Goal: Information Seeking & Learning: Learn about a topic

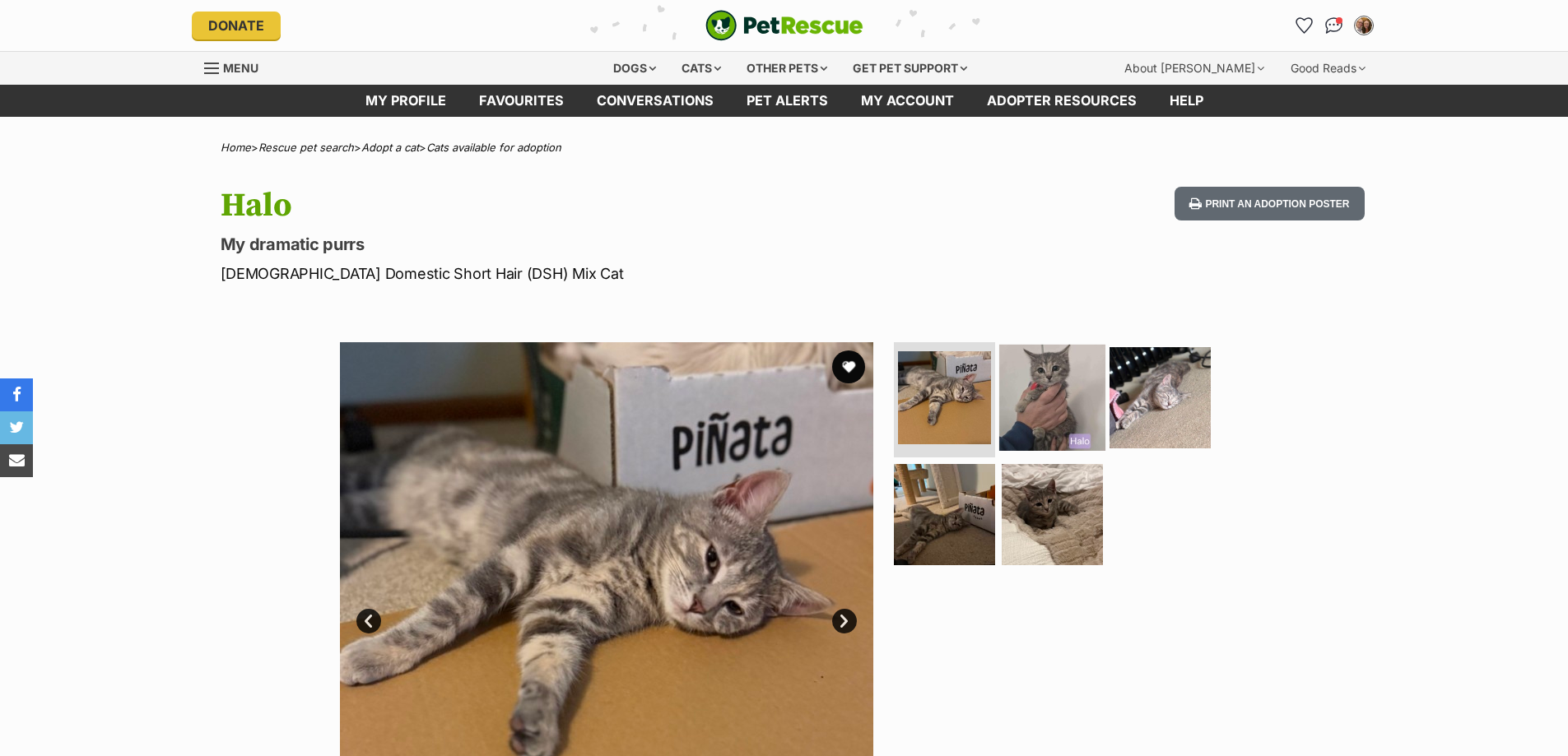
click at [1034, 366] on img at bounding box center [1052, 397] width 106 height 106
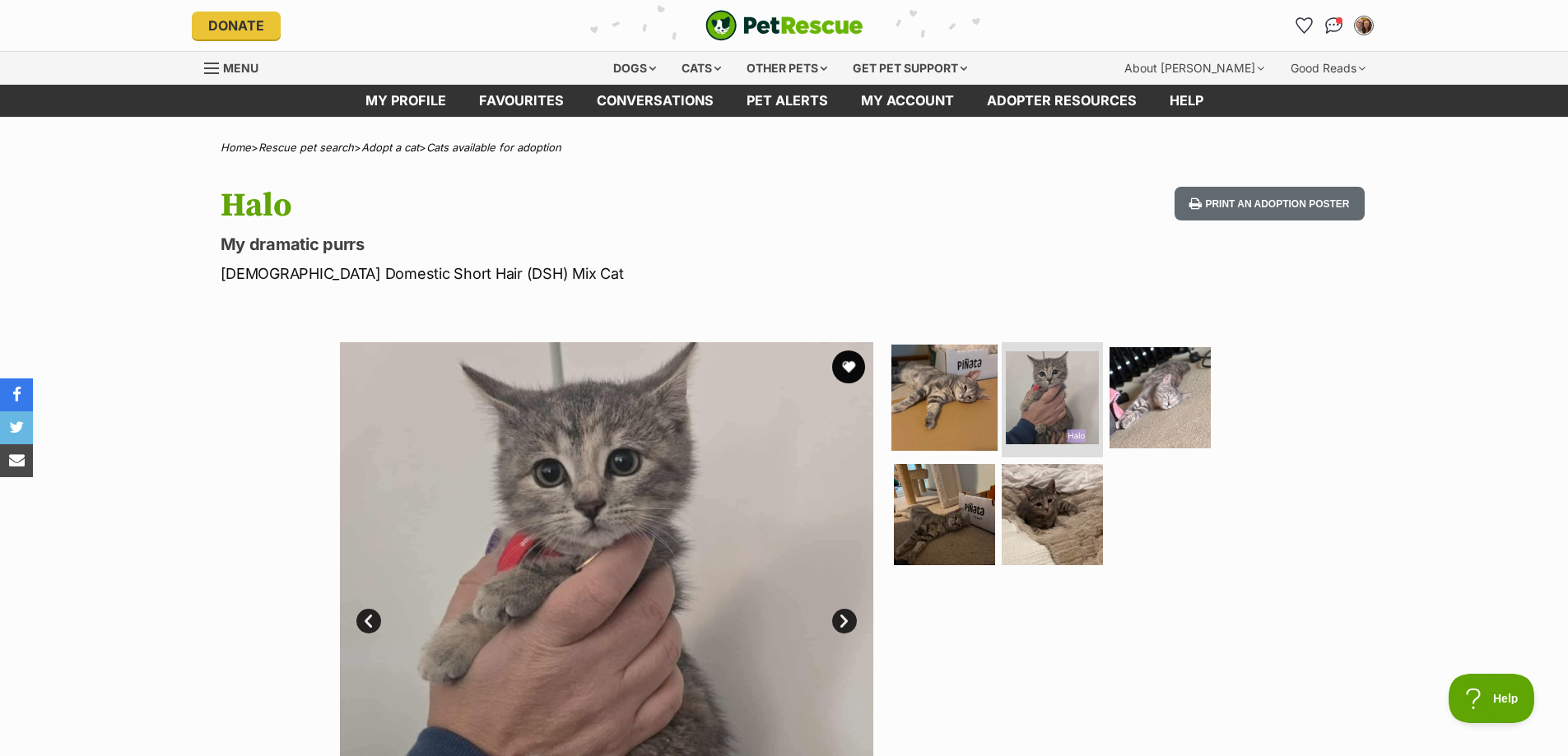
click at [960, 411] on img at bounding box center [943, 397] width 106 height 106
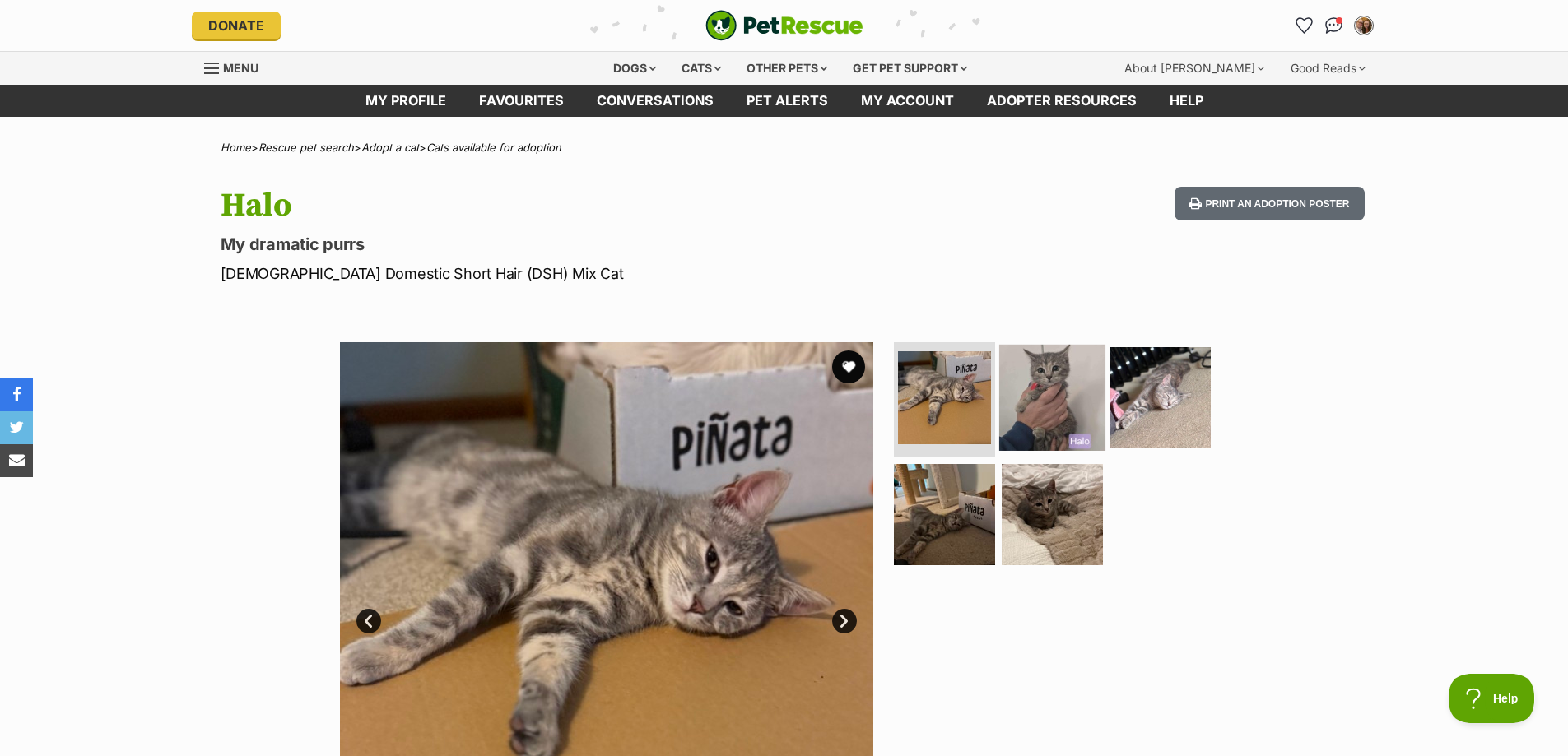
click at [1047, 422] on img at bounding box center [1052, 397] width 106 height 106
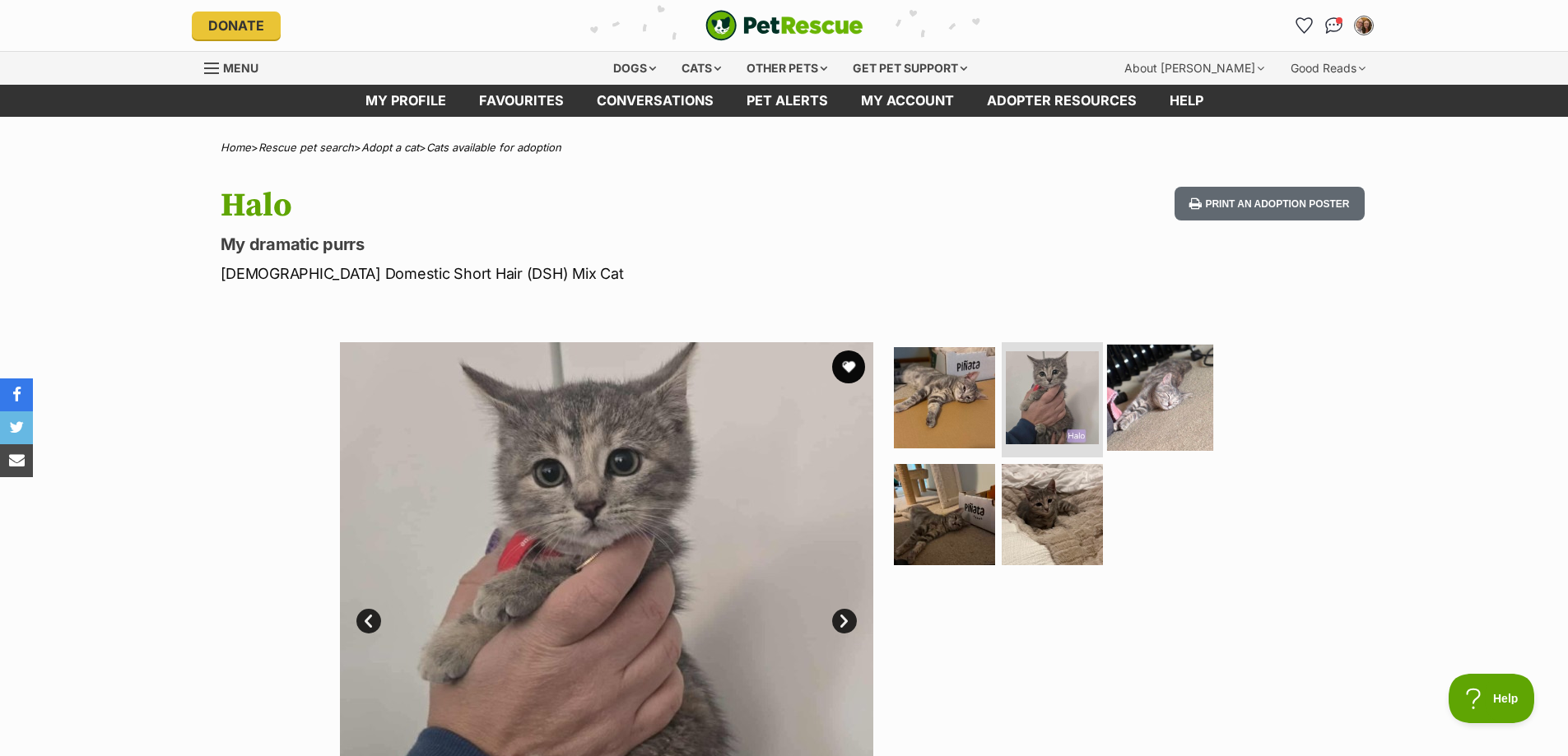
click at [1126, 417] on img at bounding box center [1159, 397] width 106 height 106
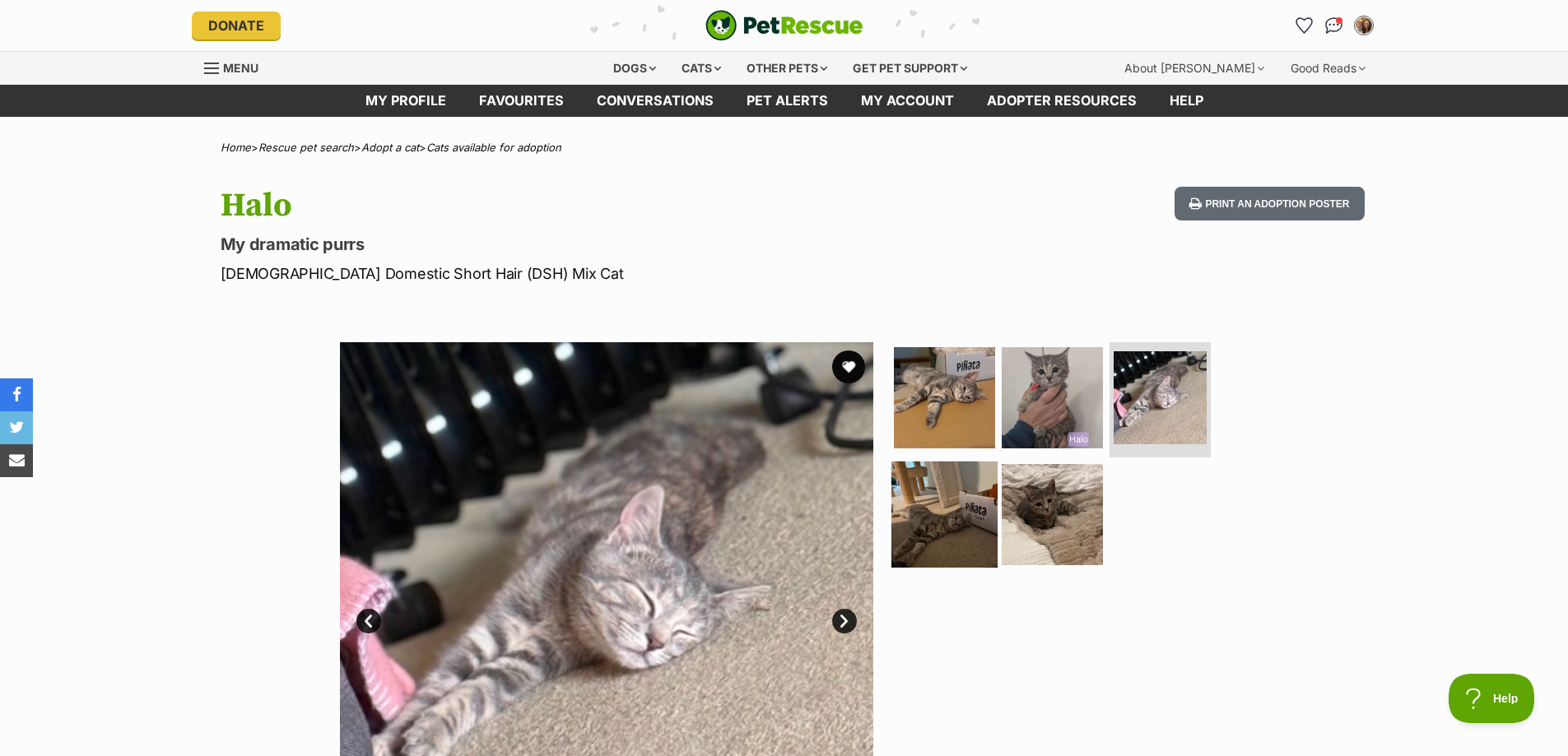
click at [944, 522] on img at bounding box center [943, 513] width 106 height 106
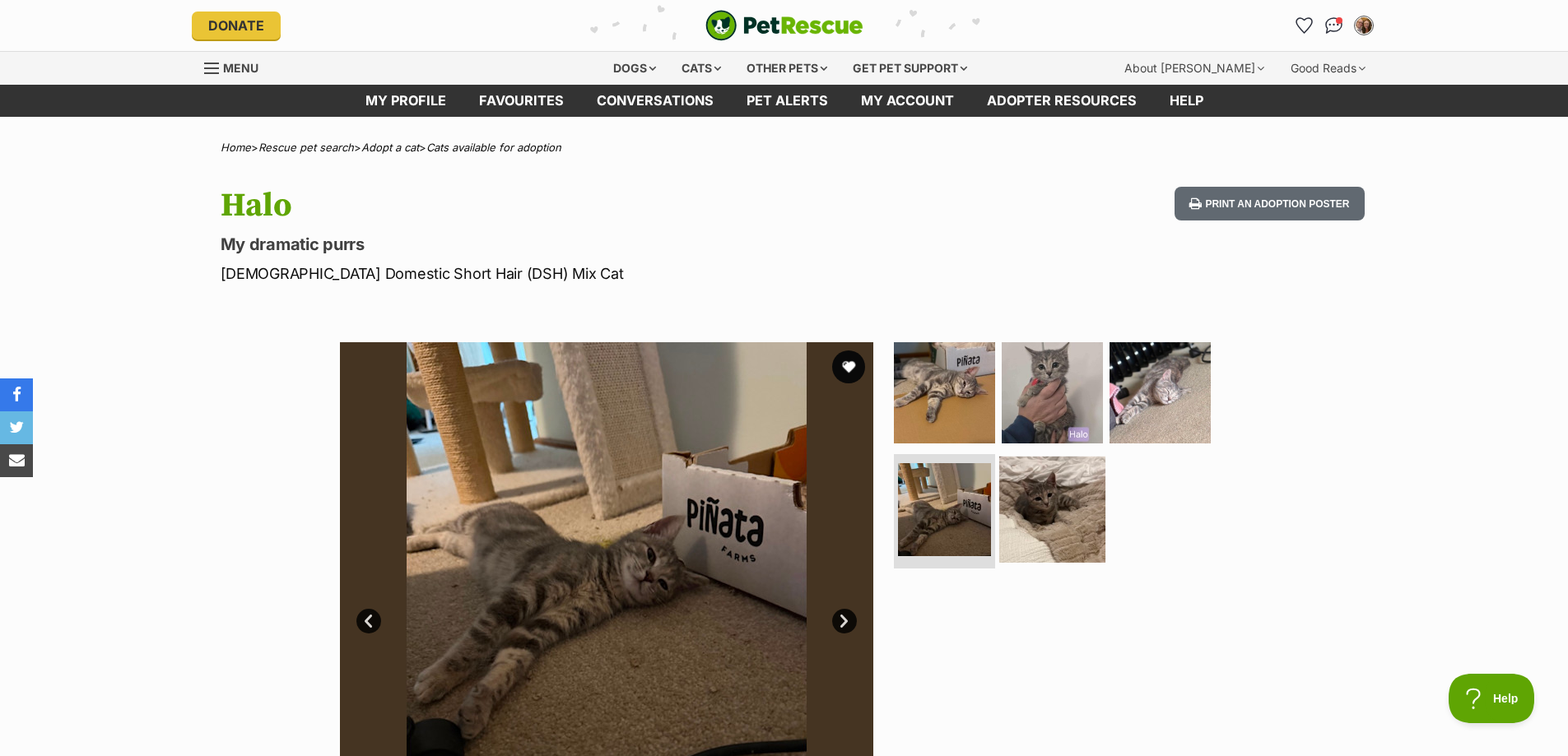
click at [1082, 511] on img at bounding box center [1052, 508] width 106 height 106
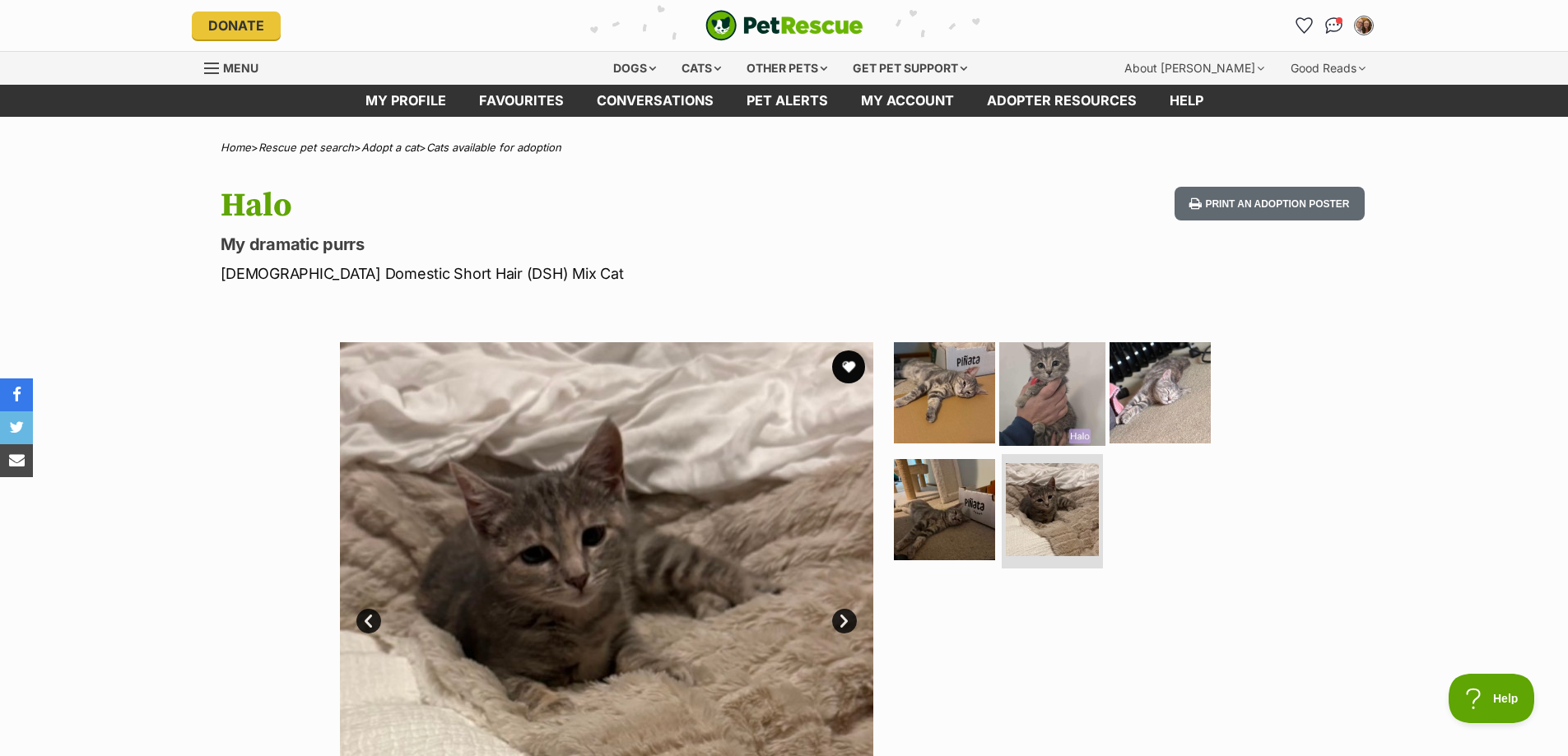
click at [1019, 406] on img at bounding box center [1052, 393] width 106 height 106
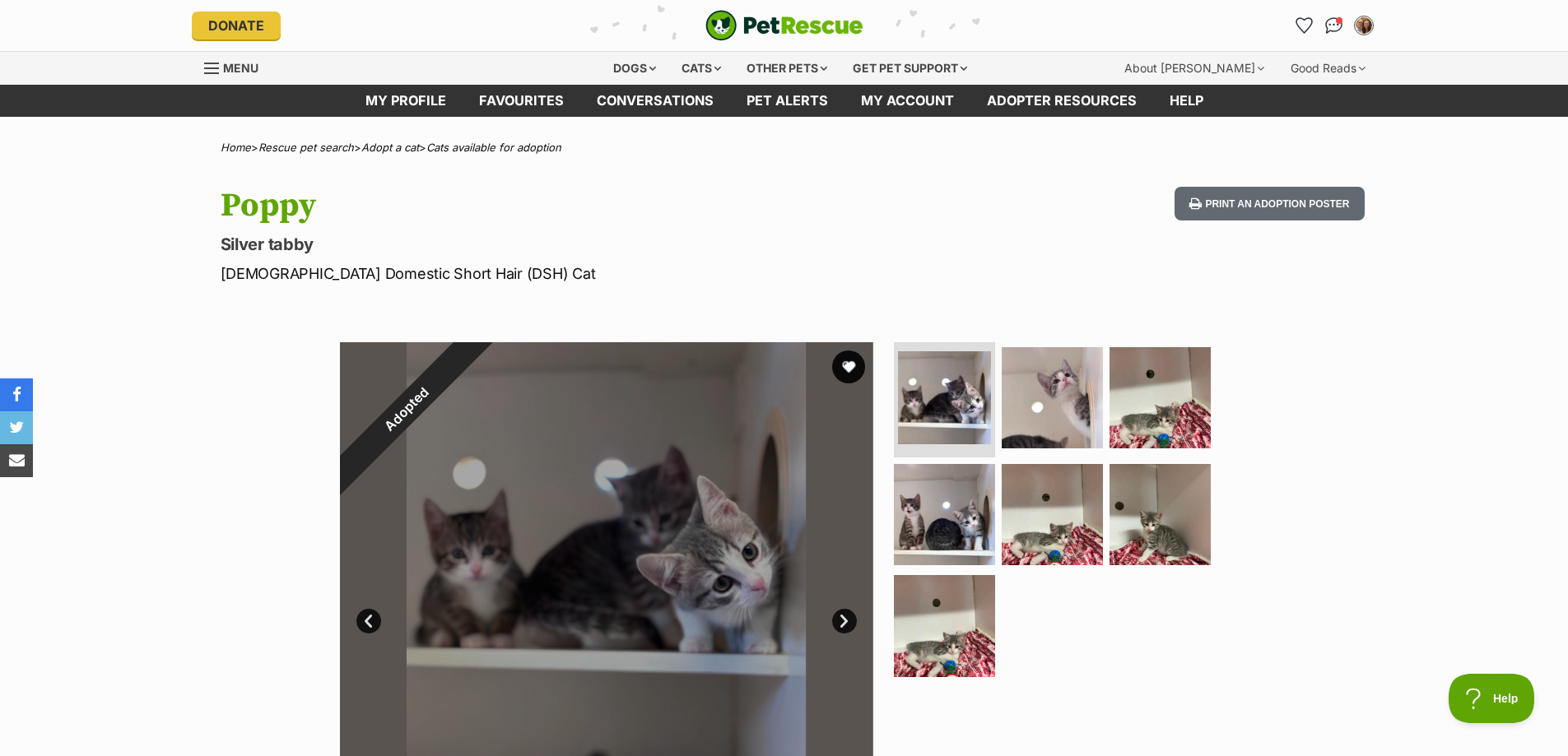
click at [720, 568] on div at bounding box center [607, 609] width 533 height 533
click at [1142, 533] on img at bounding box center [1159, 513] width 106 height 106
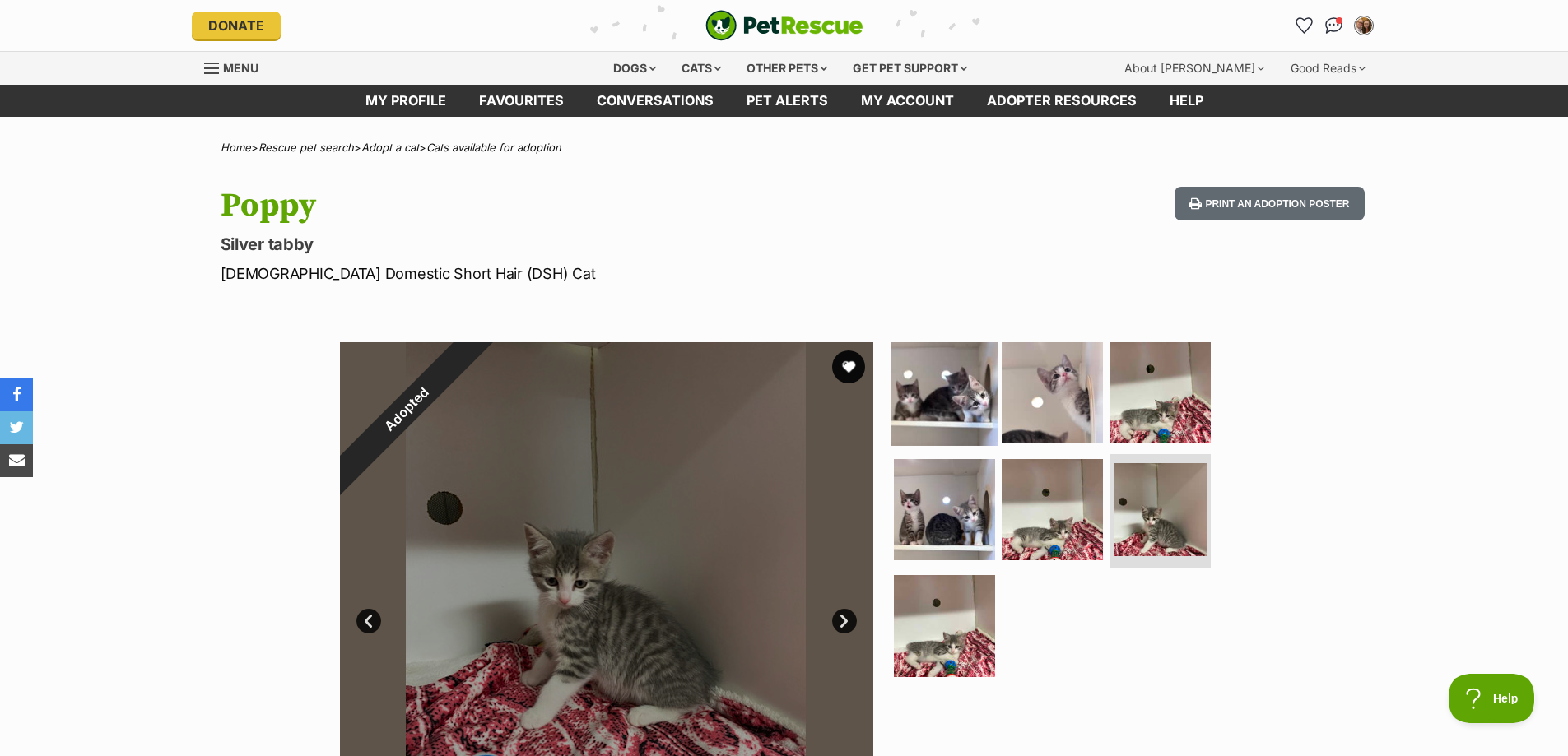
click at [975, 424] on img at bounding box center [943, 393] width 106 height 106
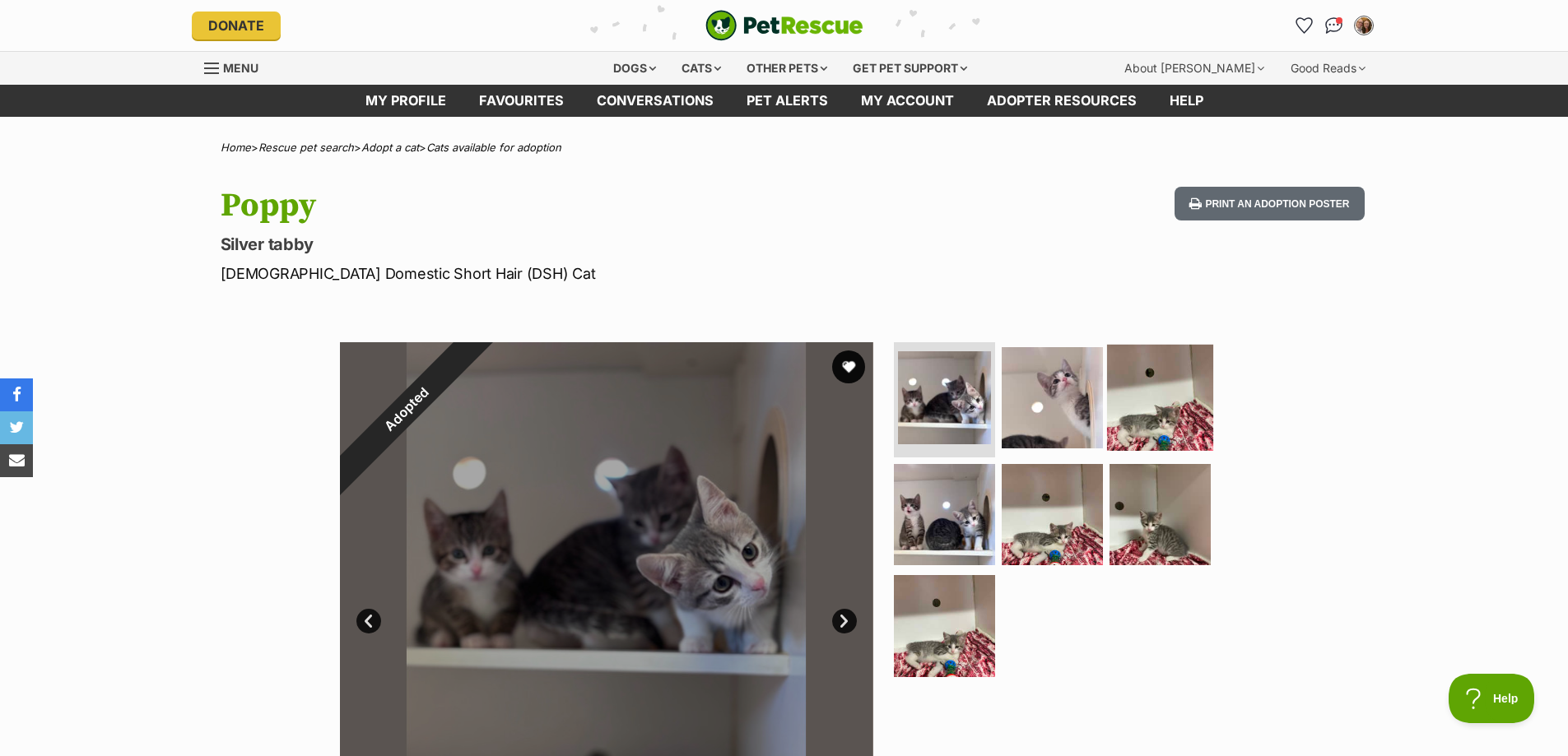
click at [1126, 402] on img at bounding box center [1159, 397] width 106 height 106
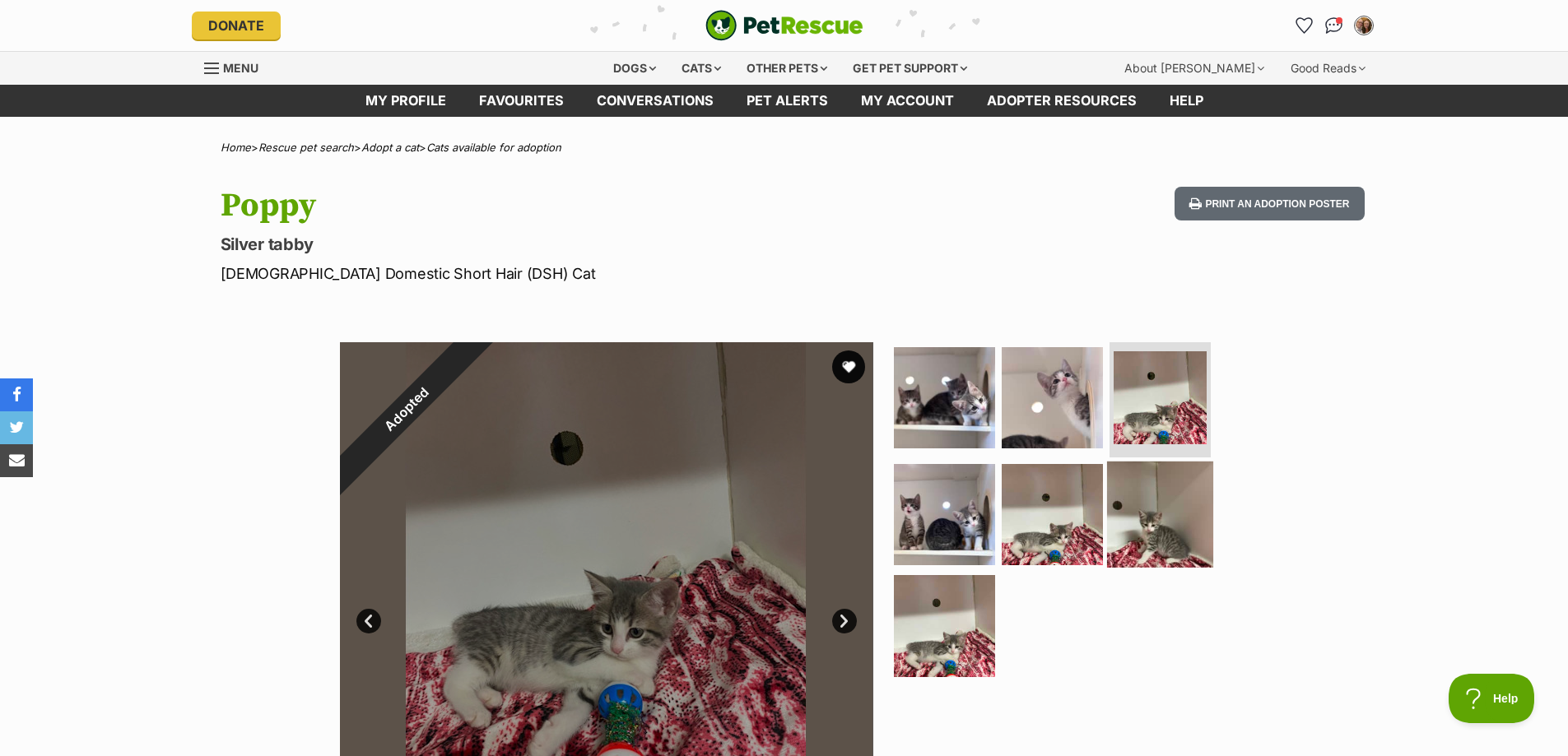
click at [1167, 520] on img at bounding box center [1159, 513] width 106 height 106
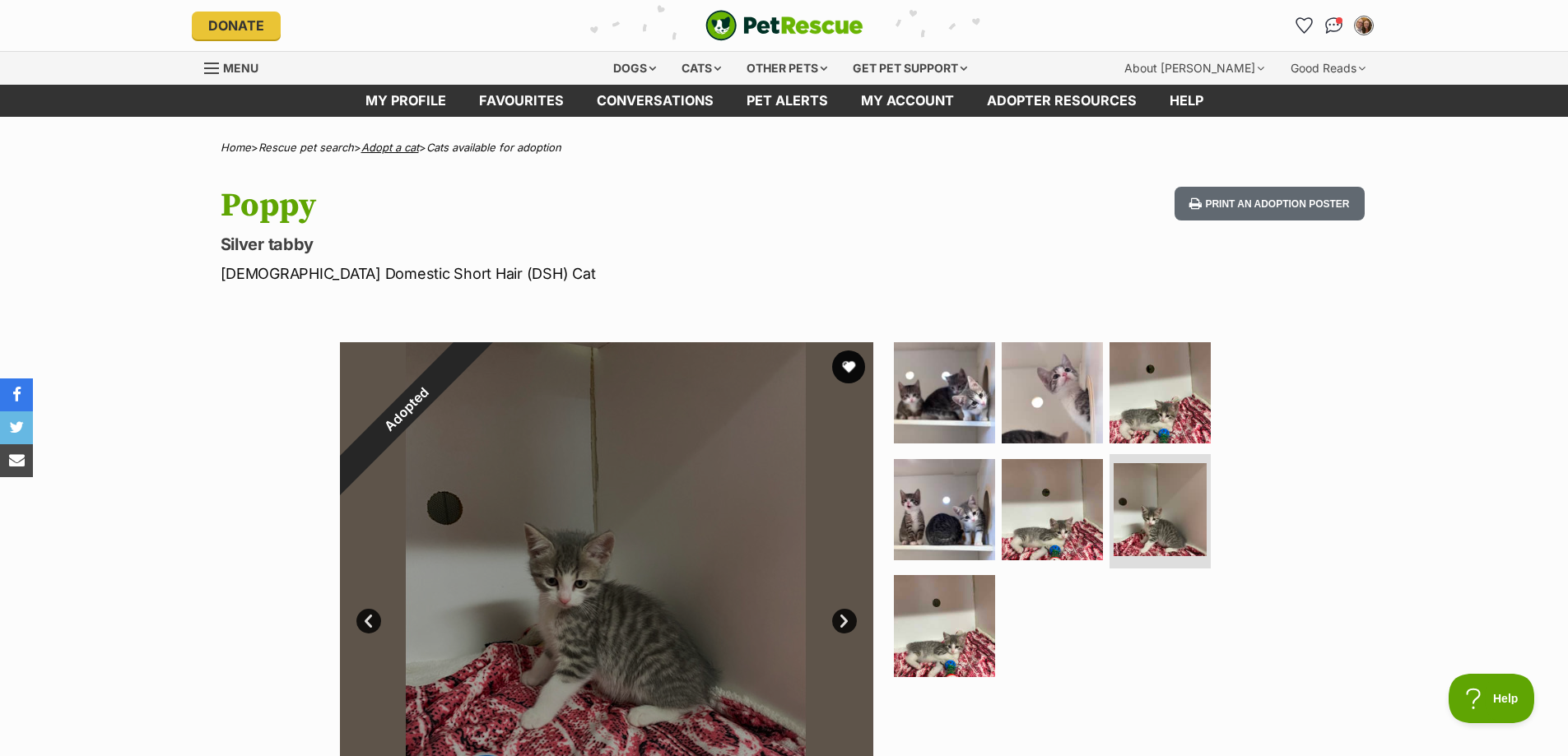
click at [419, 148] on link "Adopt a cat" at bounding box center [390, 147] width 58 height 13
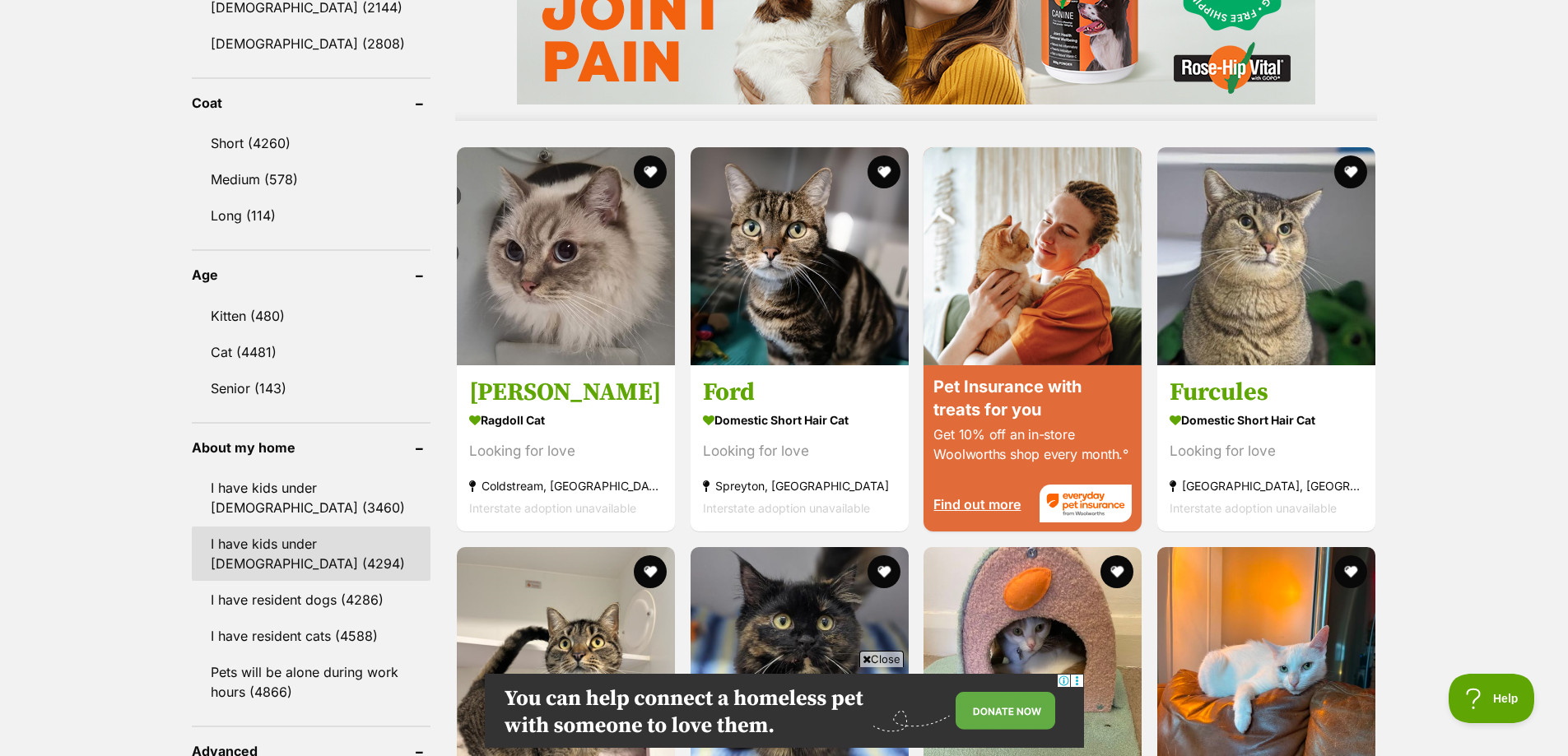
scroll to position [1481, 0]
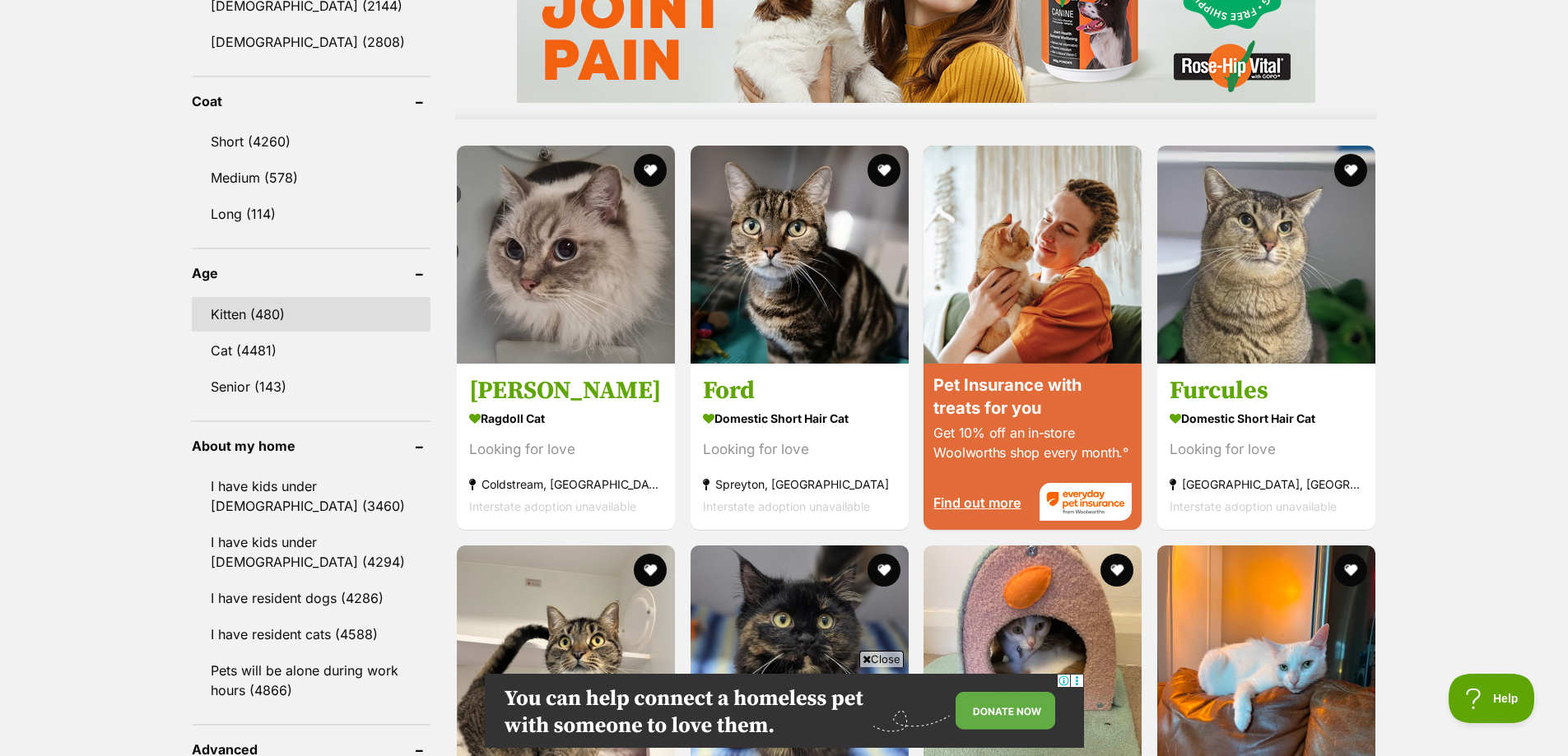
click at [227, 323] on link "Kitten (480)" at bounding box center [312, 314] width 240 height 35
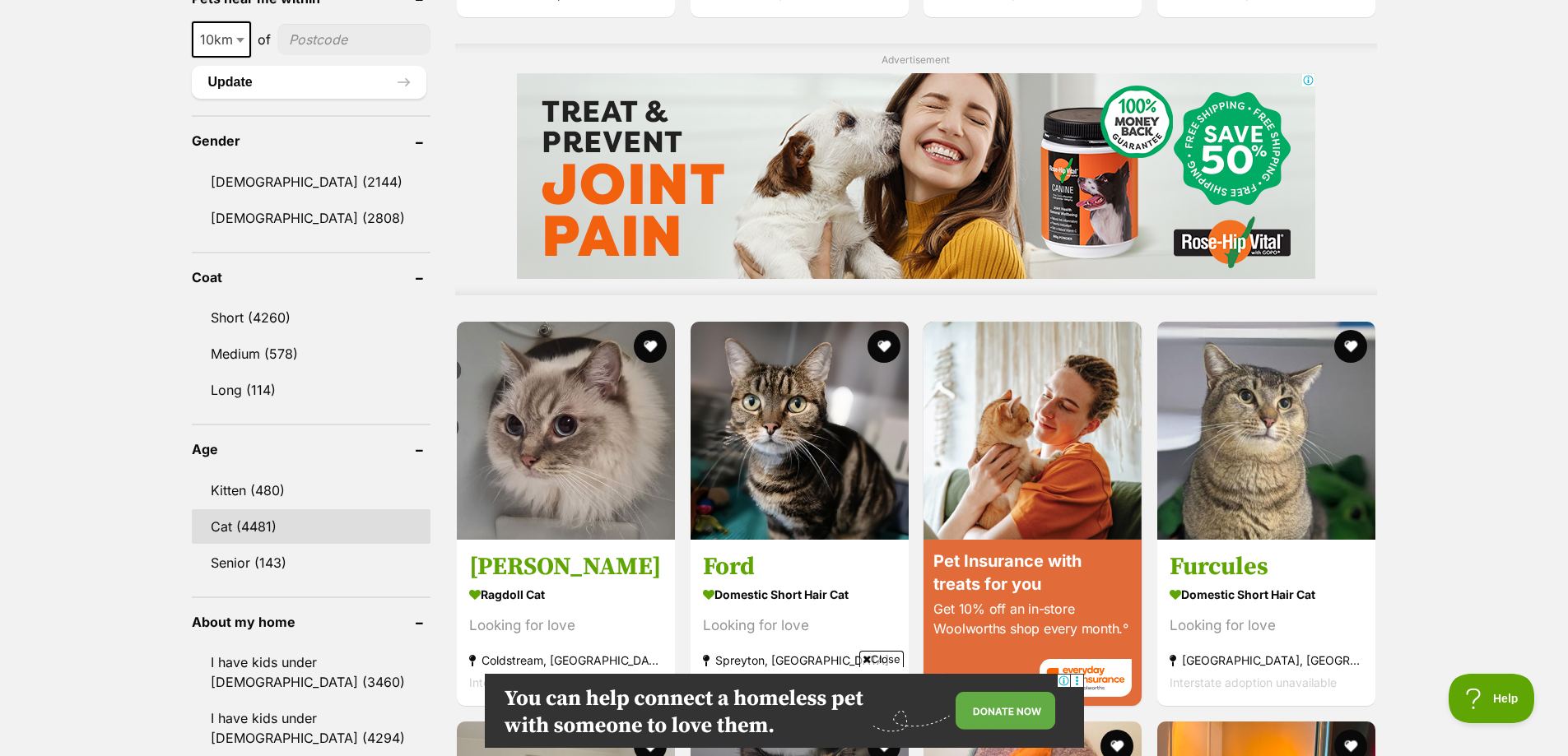
scroll to position [1235, 0]
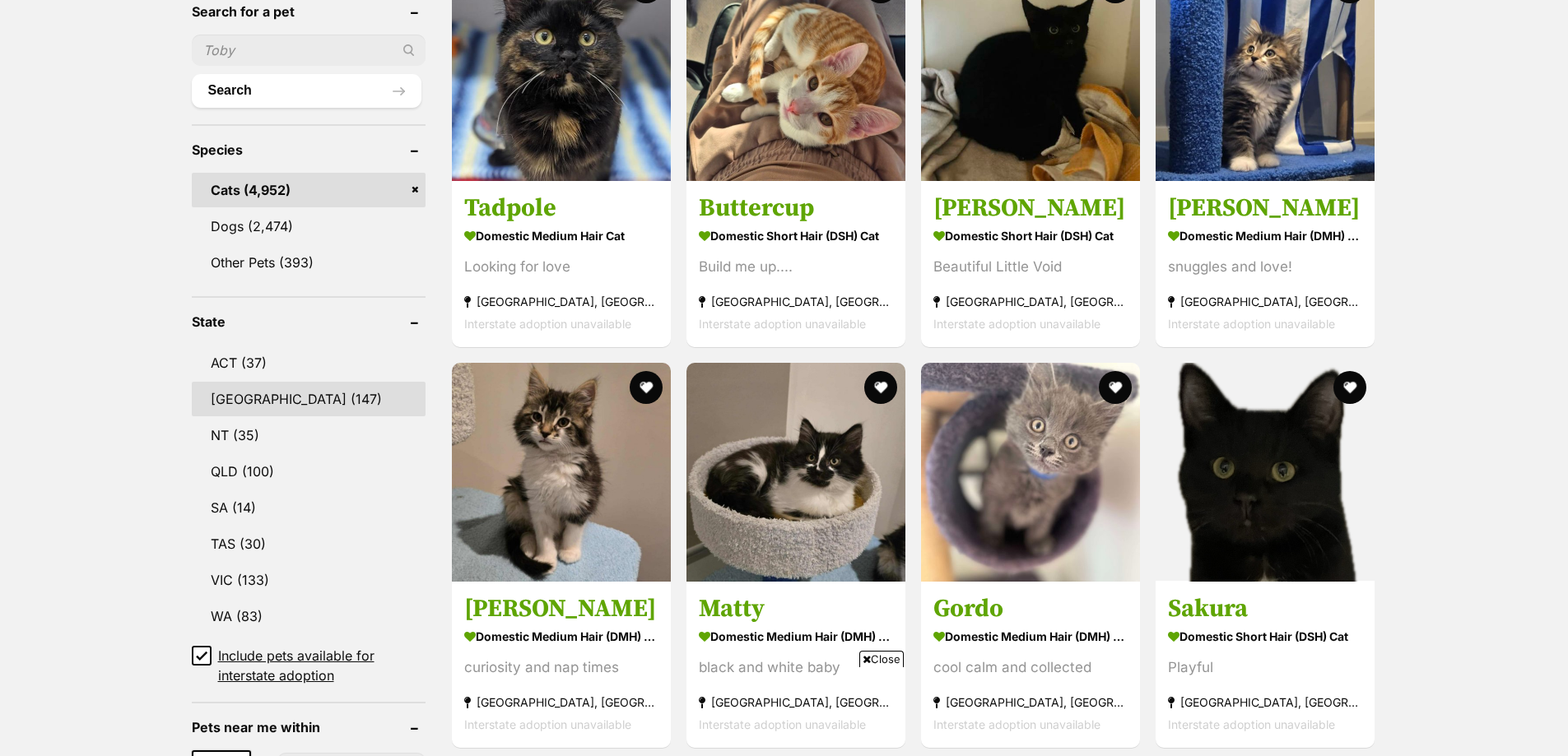
click at [240, 393] on link "[GEOGRAPHIC_DATA] (147)" at bounding box center [309, 399] width 235 height 35
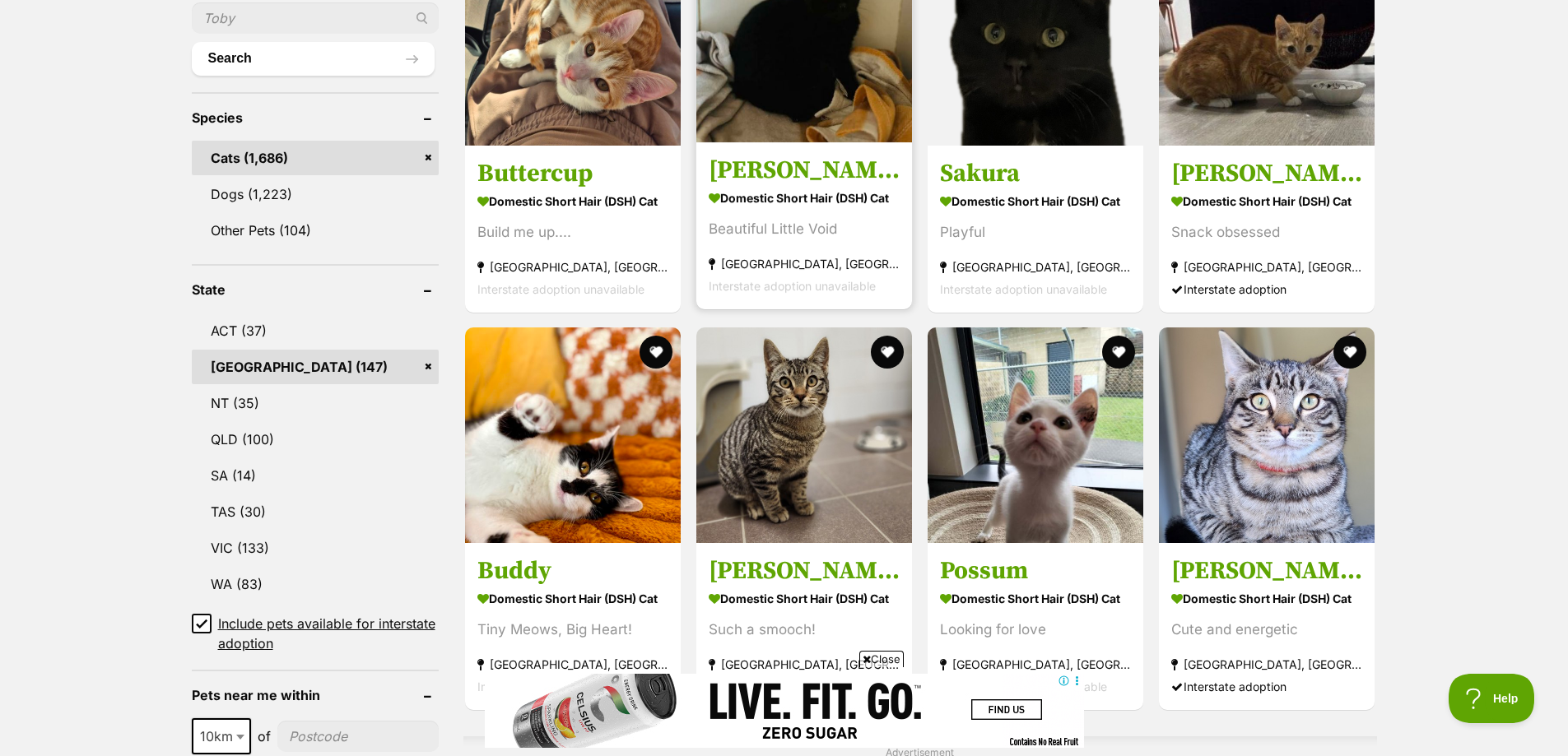
scroll to position [658, 0]
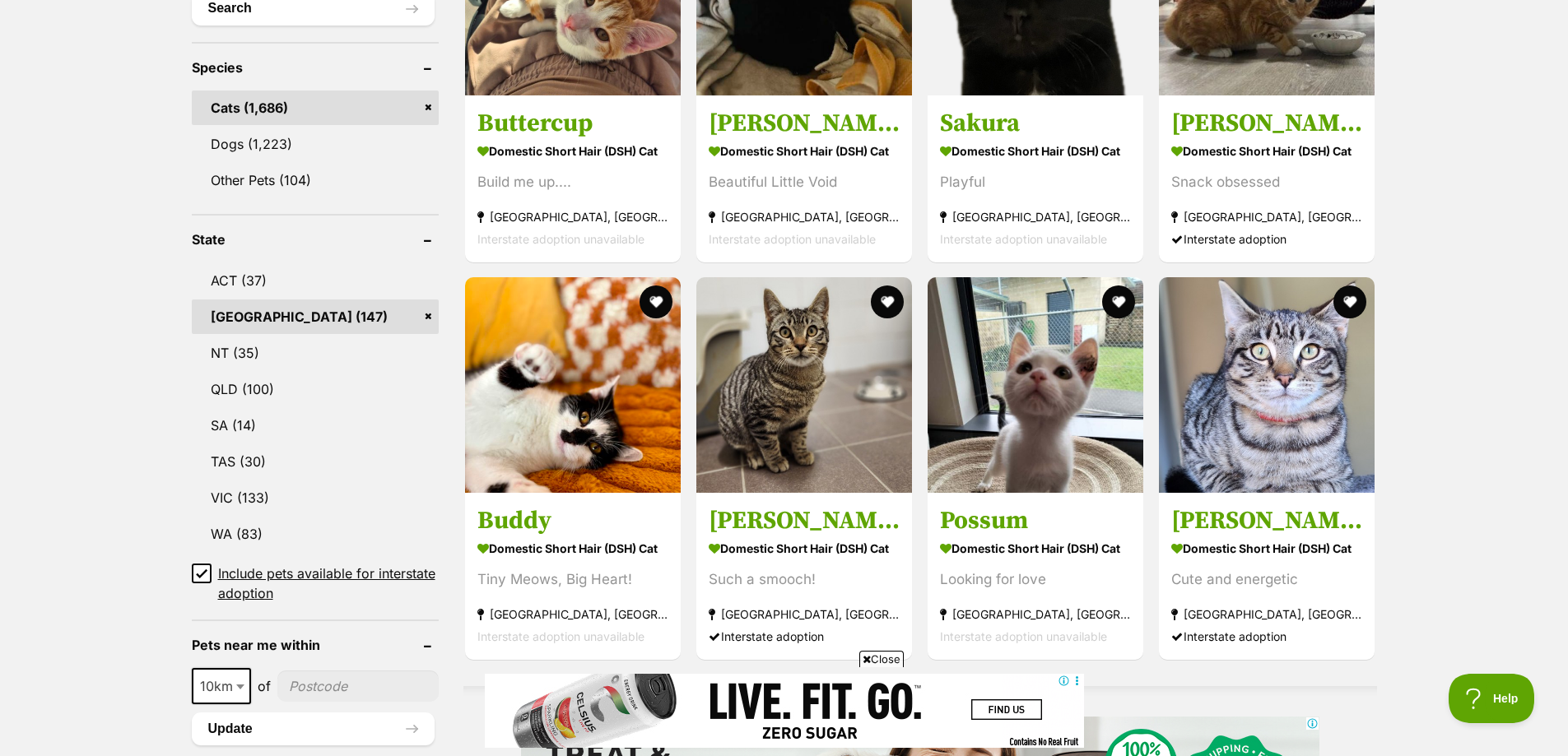
click at [886, 655] on span "Close" at bounding box center [881, 659] width 44 height 17
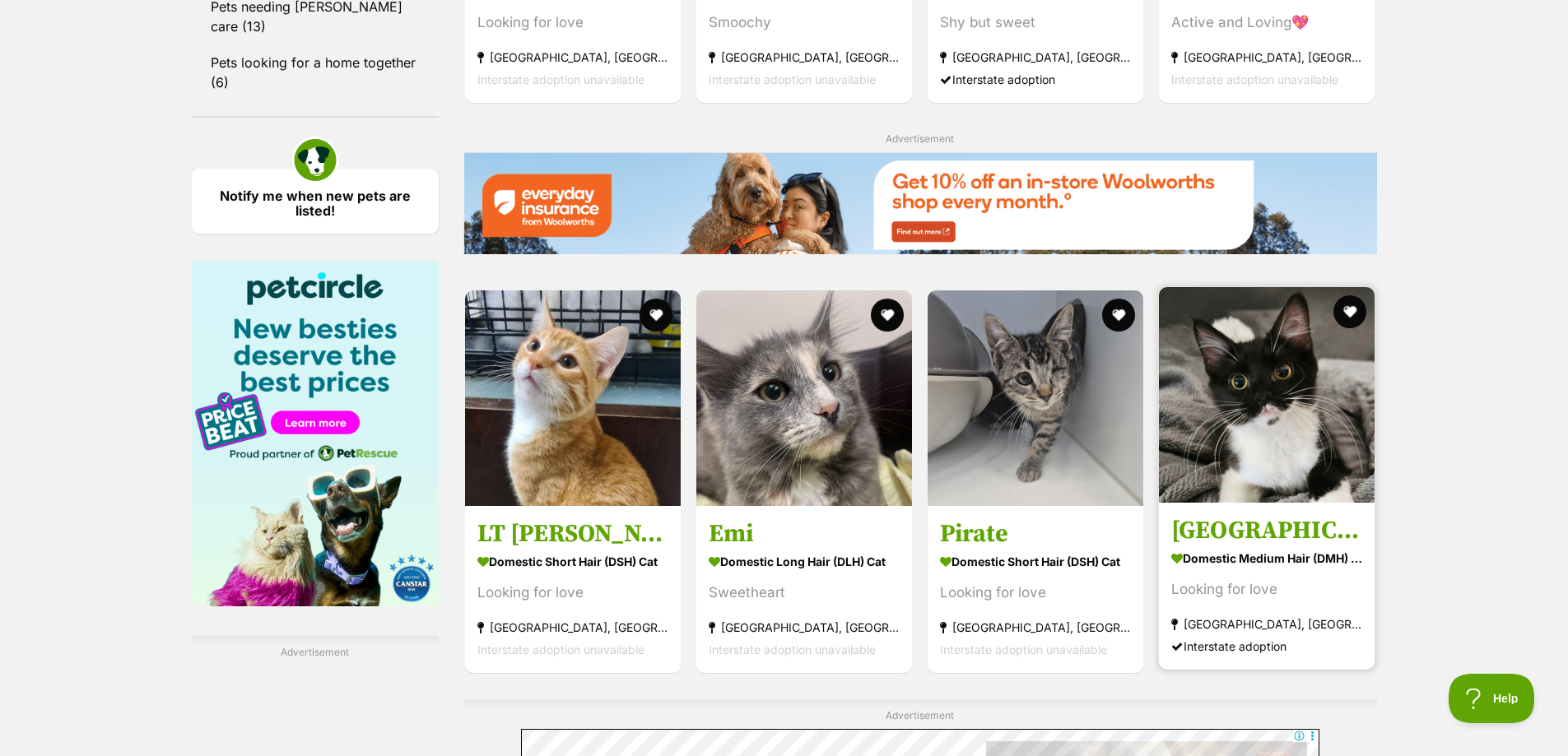
scroll to position [2304, 0]
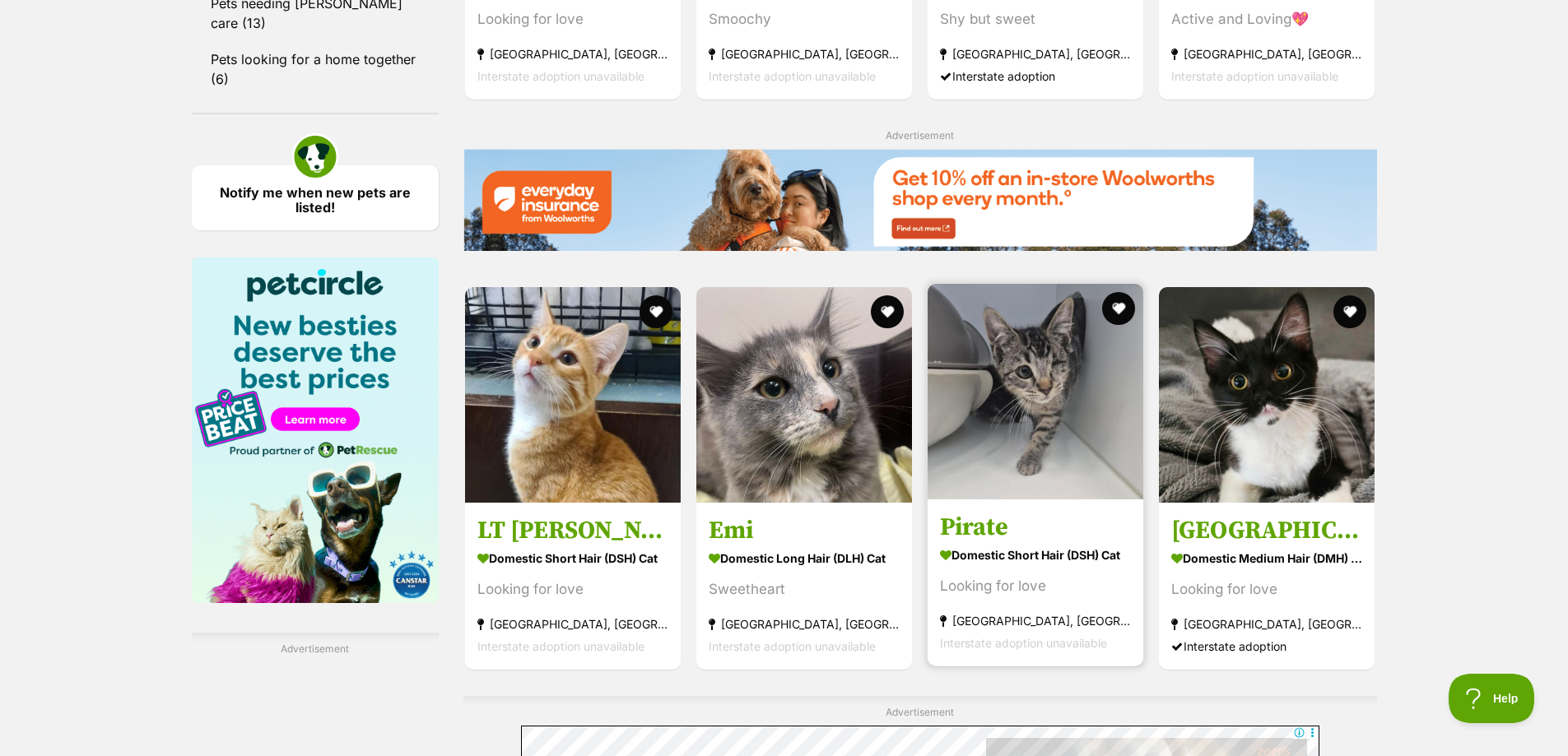
click at [1089, 375] on img at bounding box center [1035, 392] width 216 height 216
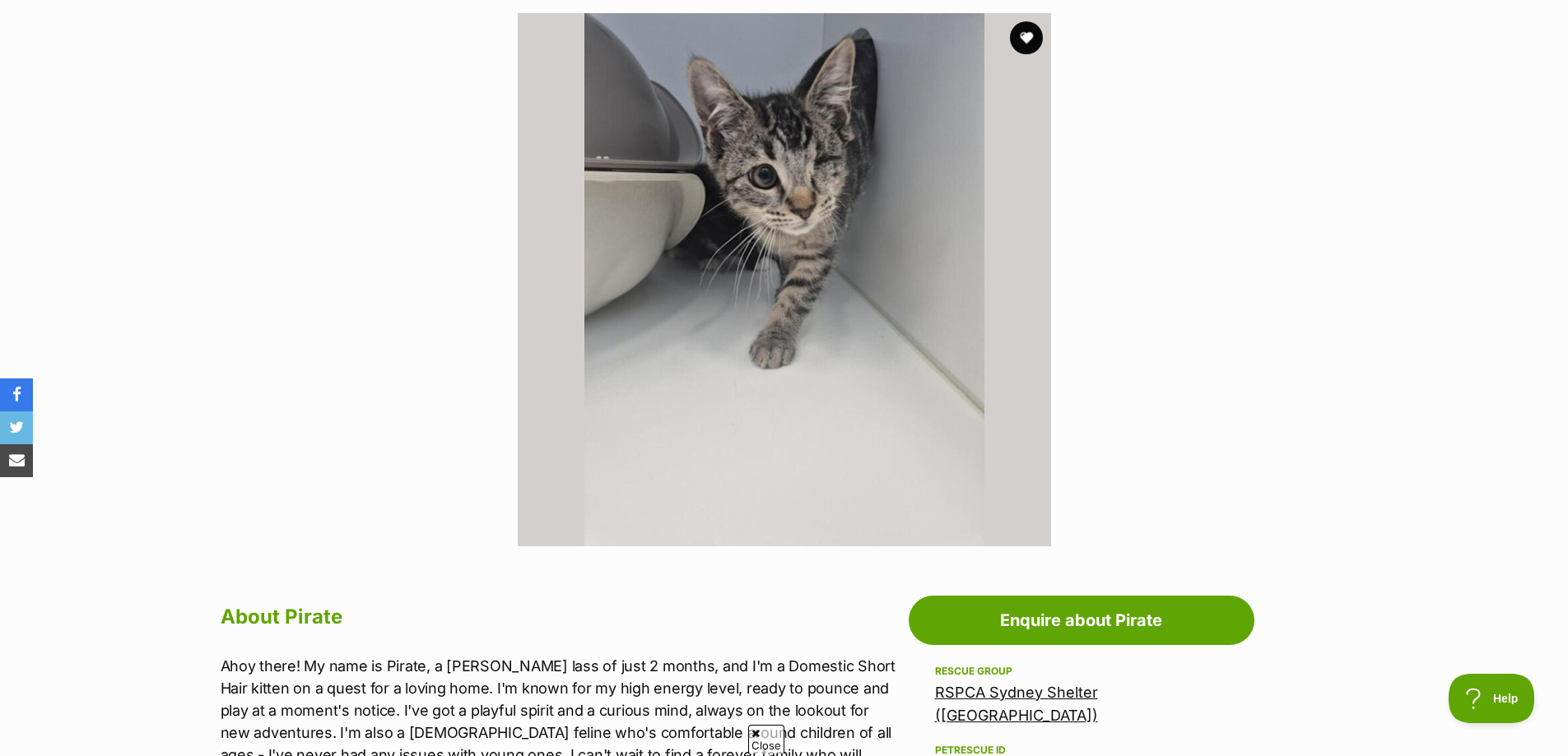
click at [1377, 284] on div "Available 1 of 1 images Next Prev 1" at bounding box center [784, 267] width 1568 height 558
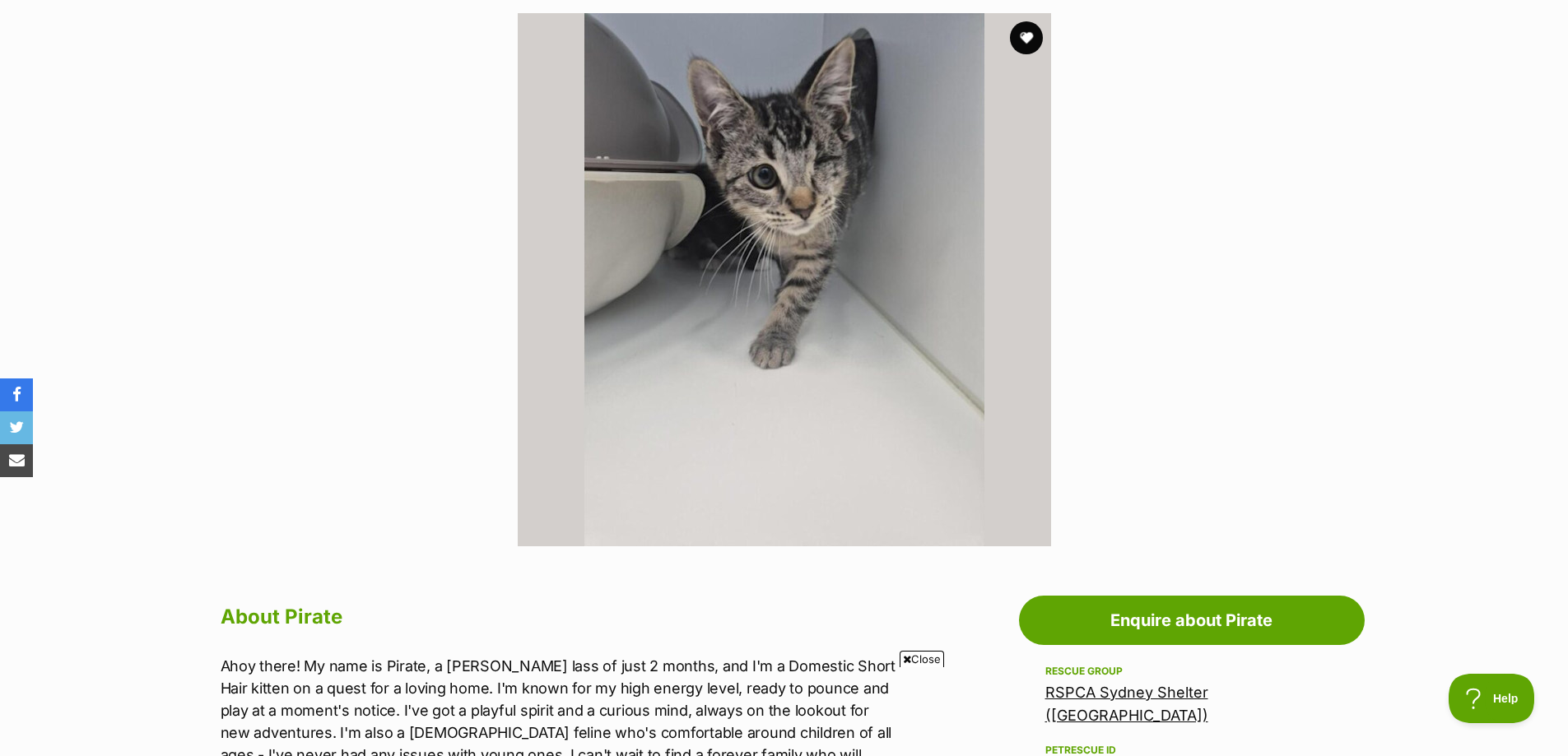
click at [231, 172] on div "Available 1 of 1 images Next Prev 1" at bounding box center [784, 267] width 1568 height 558
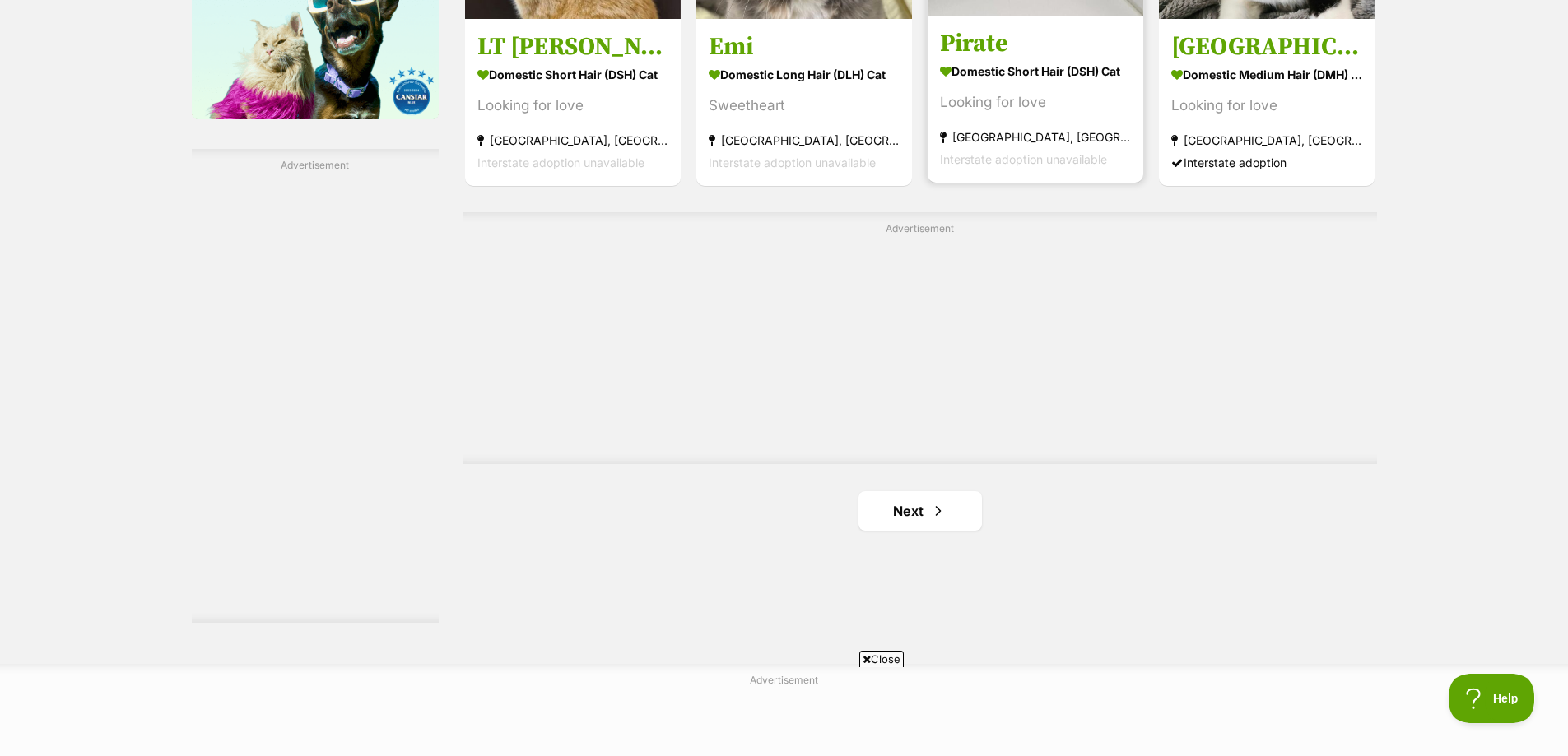
scroll to position [2871, 0]
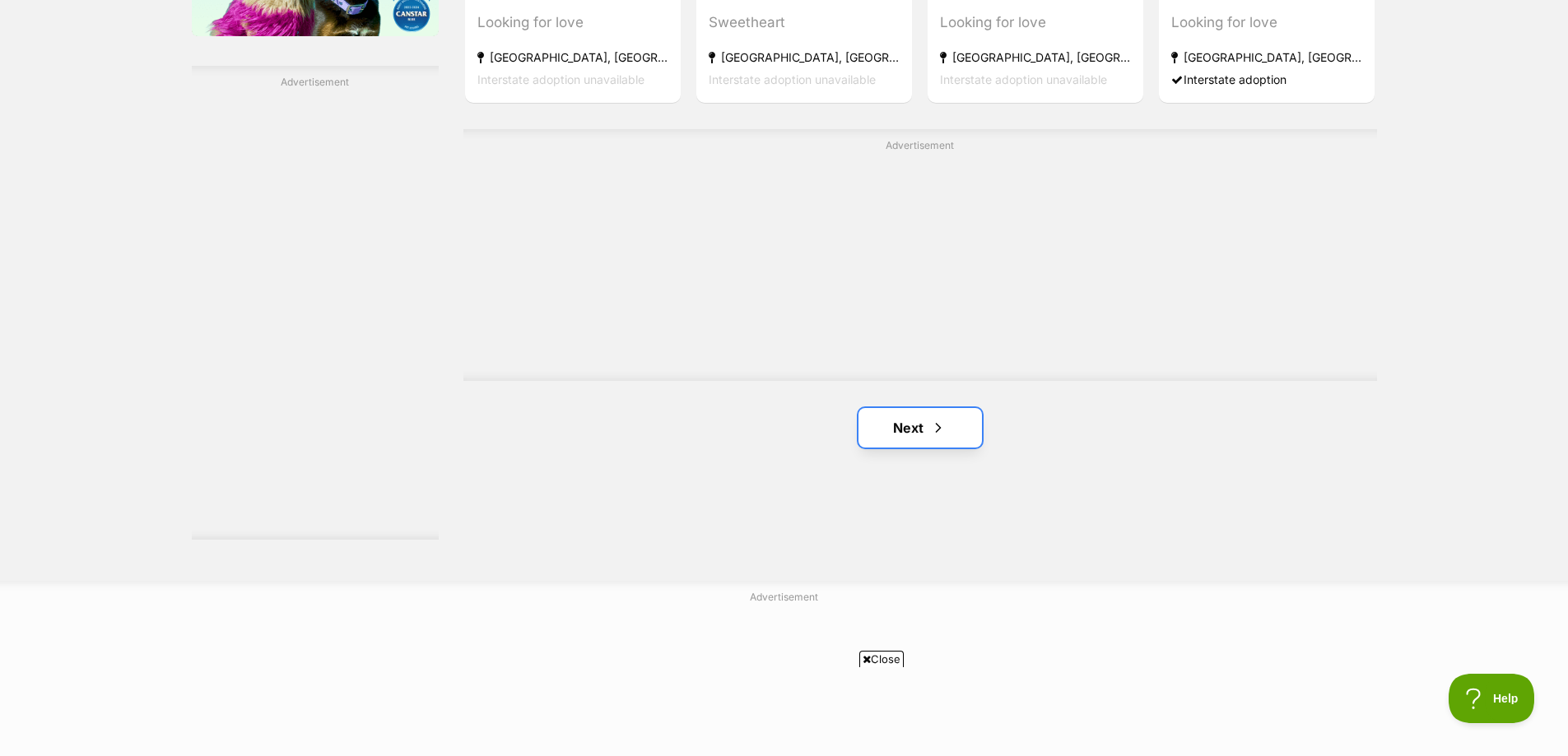
click at [936, 408] on link "Next" at bounding box center [919, 427] width 123 height 39
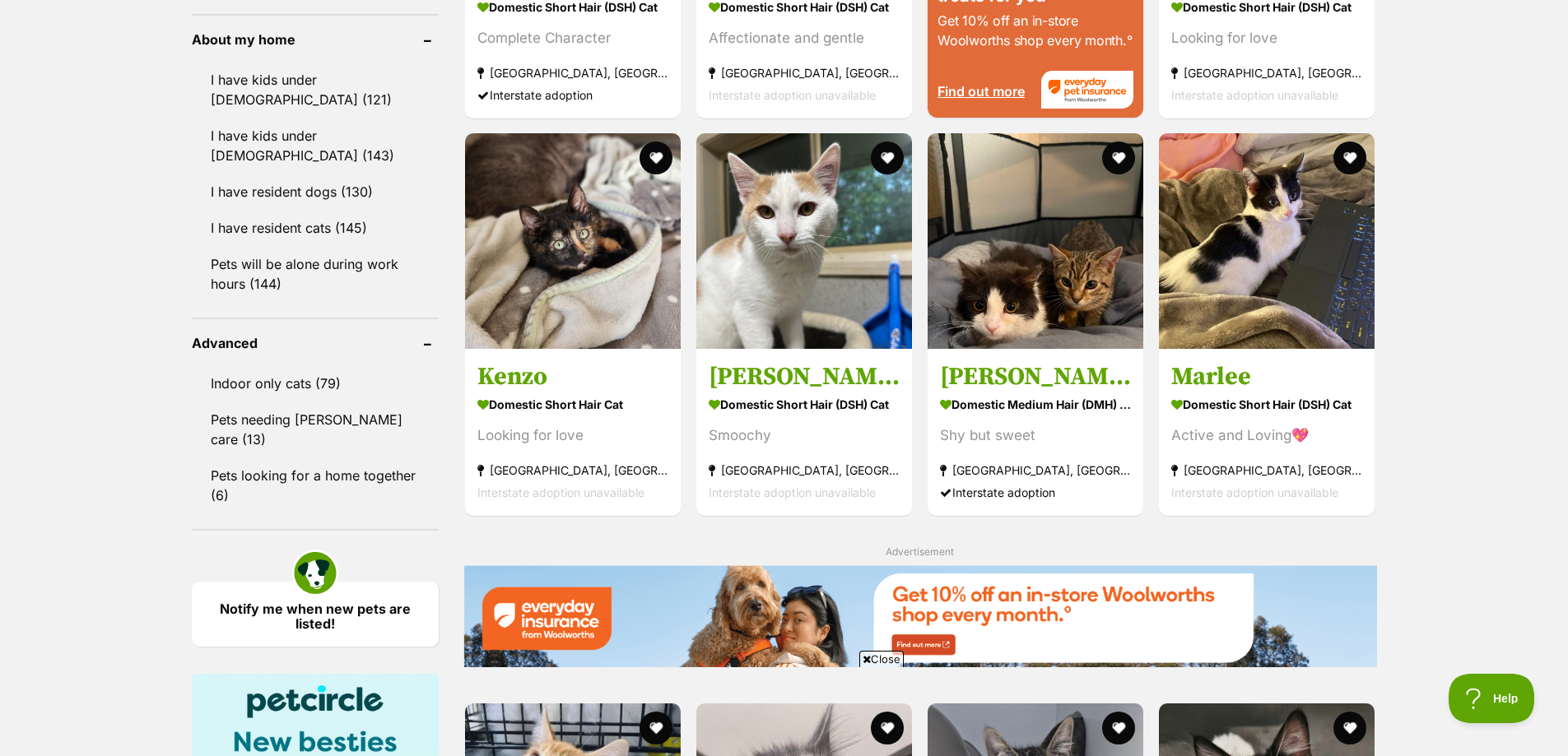
scroll to position [1975, 0]
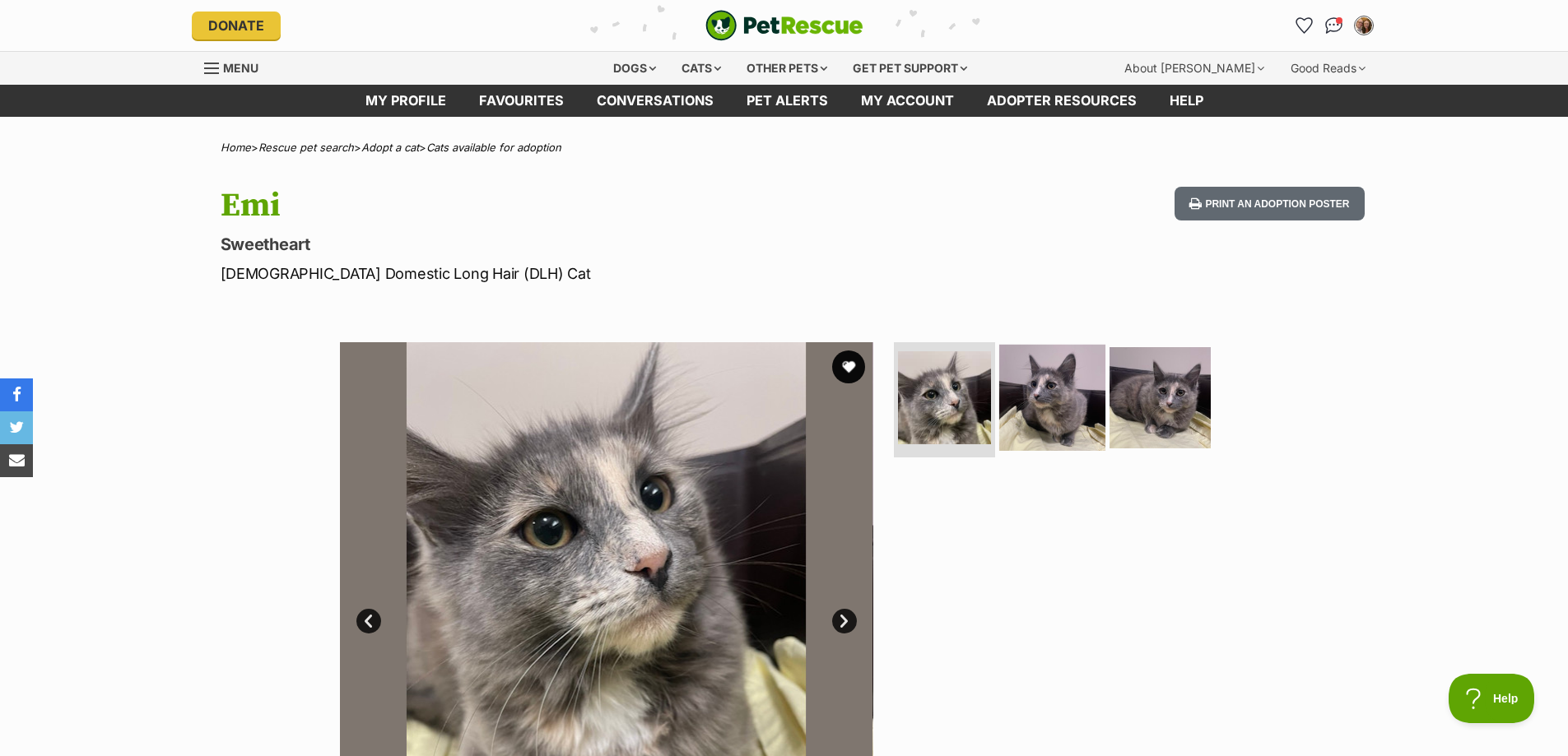
click at [1065, 372] on img at bounding box center [1052, 397] width 106 height 106
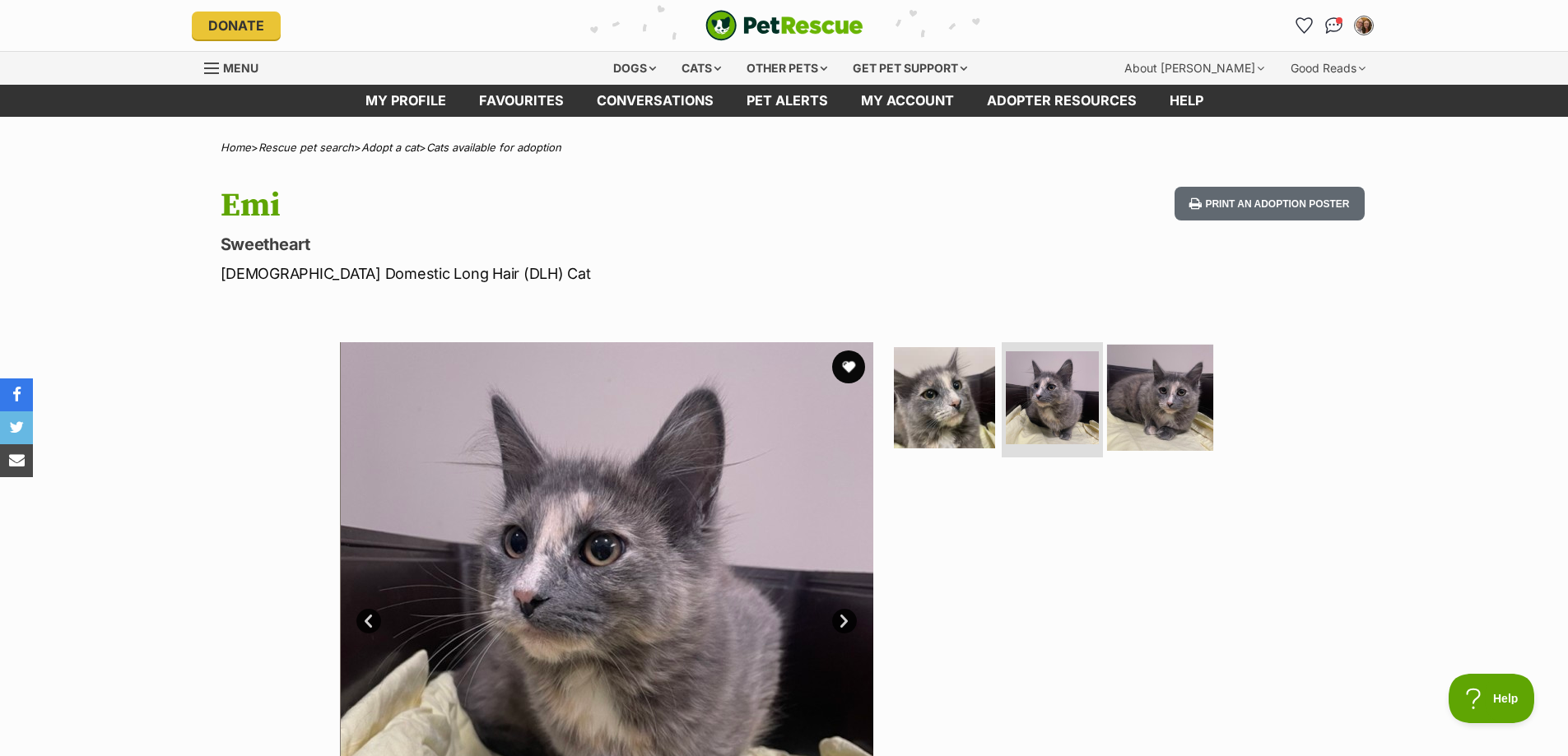
click at [1188, 395] on img at bounding box center [1159, 397] width 106 height 106
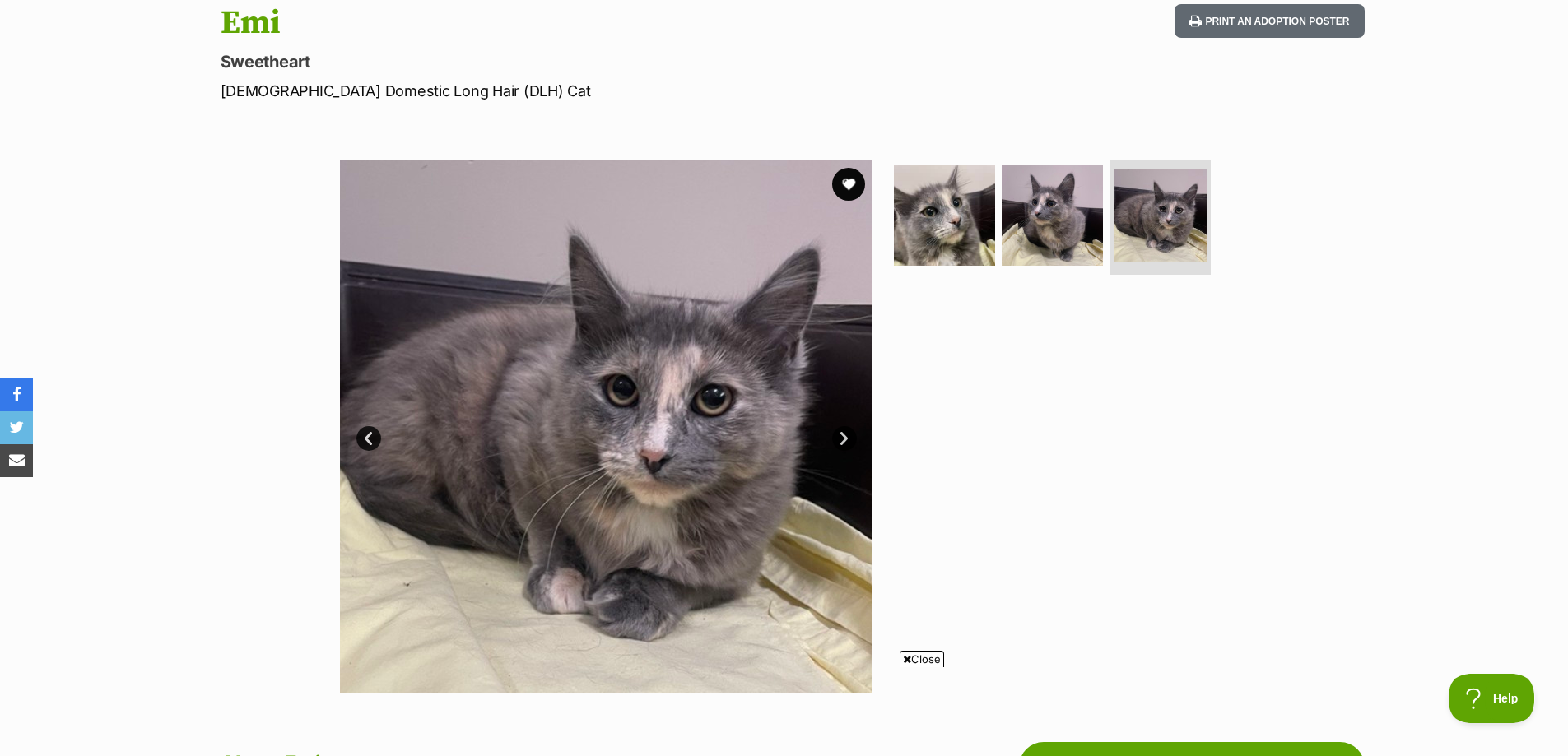
scroll to position [576, 0]
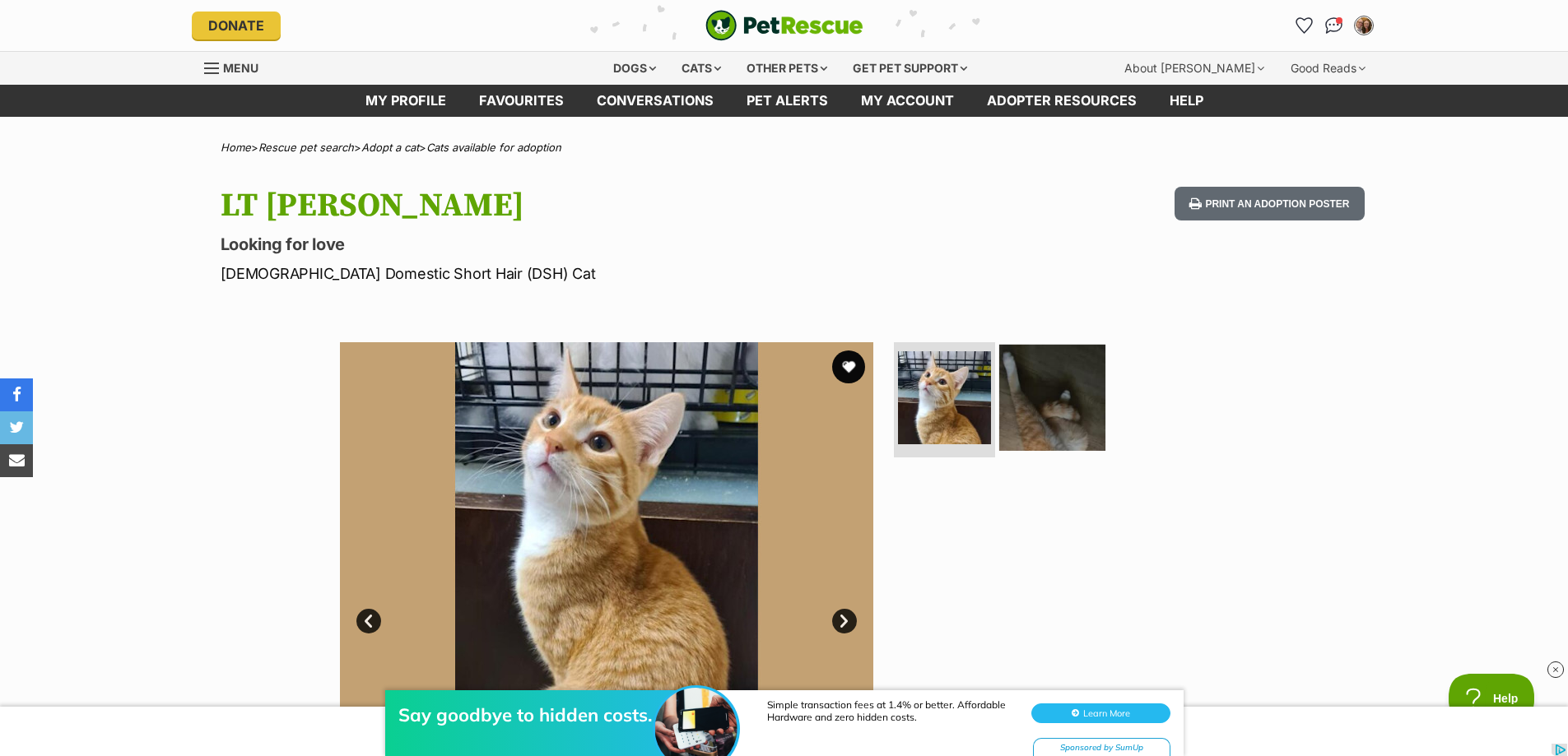
click at [1081, 391] on img at bounding box center [1052, 397] width 106 height 106
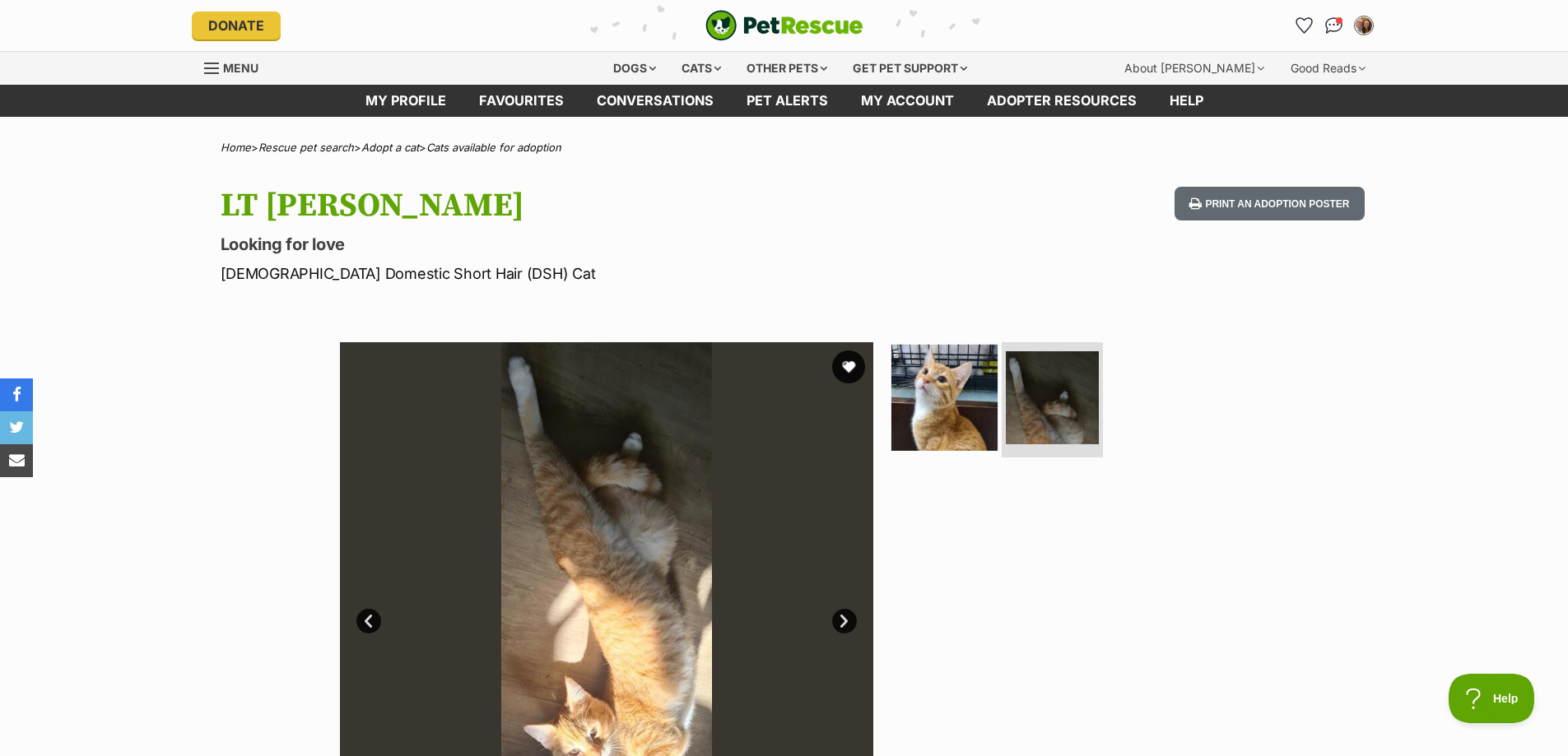
click at [947, 397] on img at bounding box center [943, 397] width 106 height 106
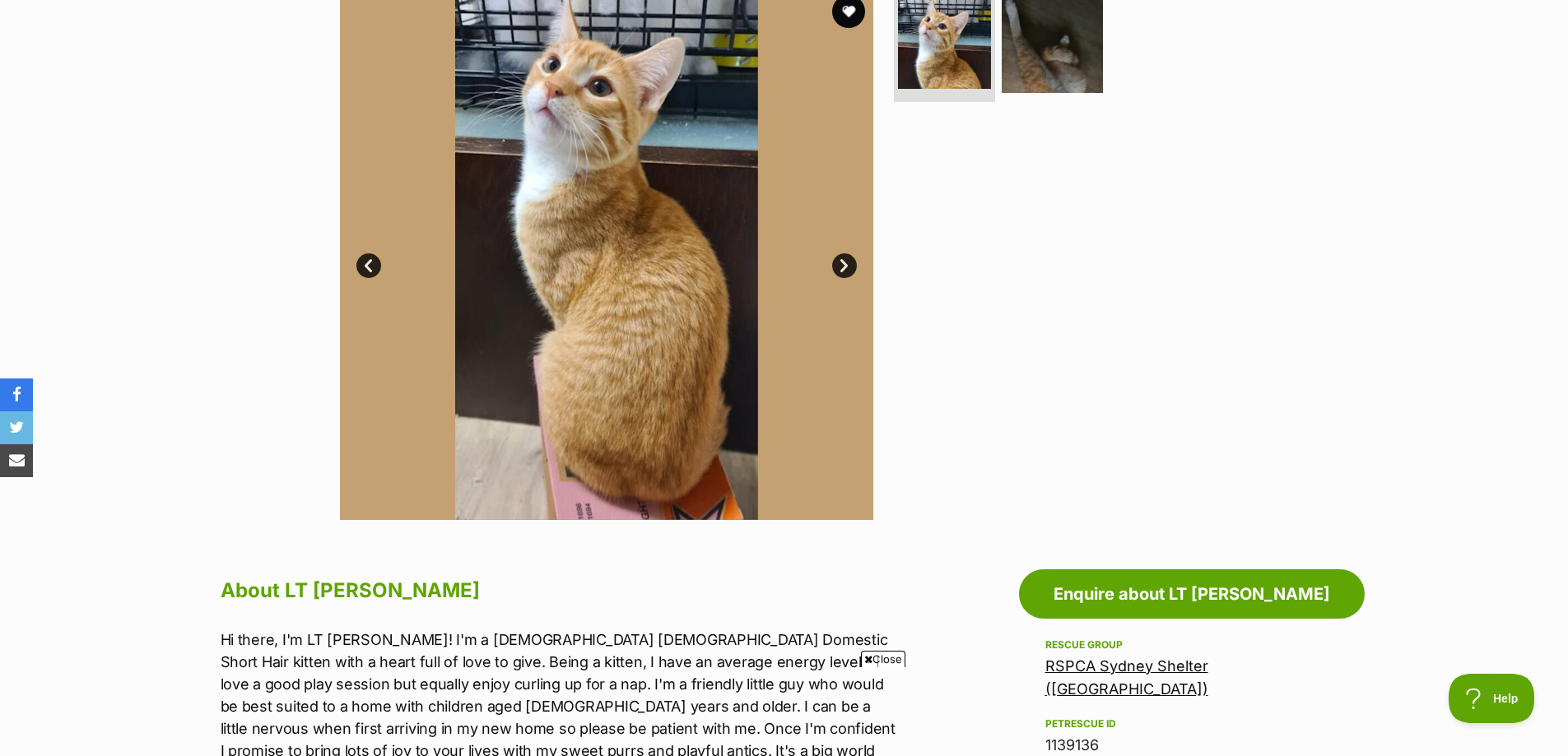
scroll to position [247, 0]
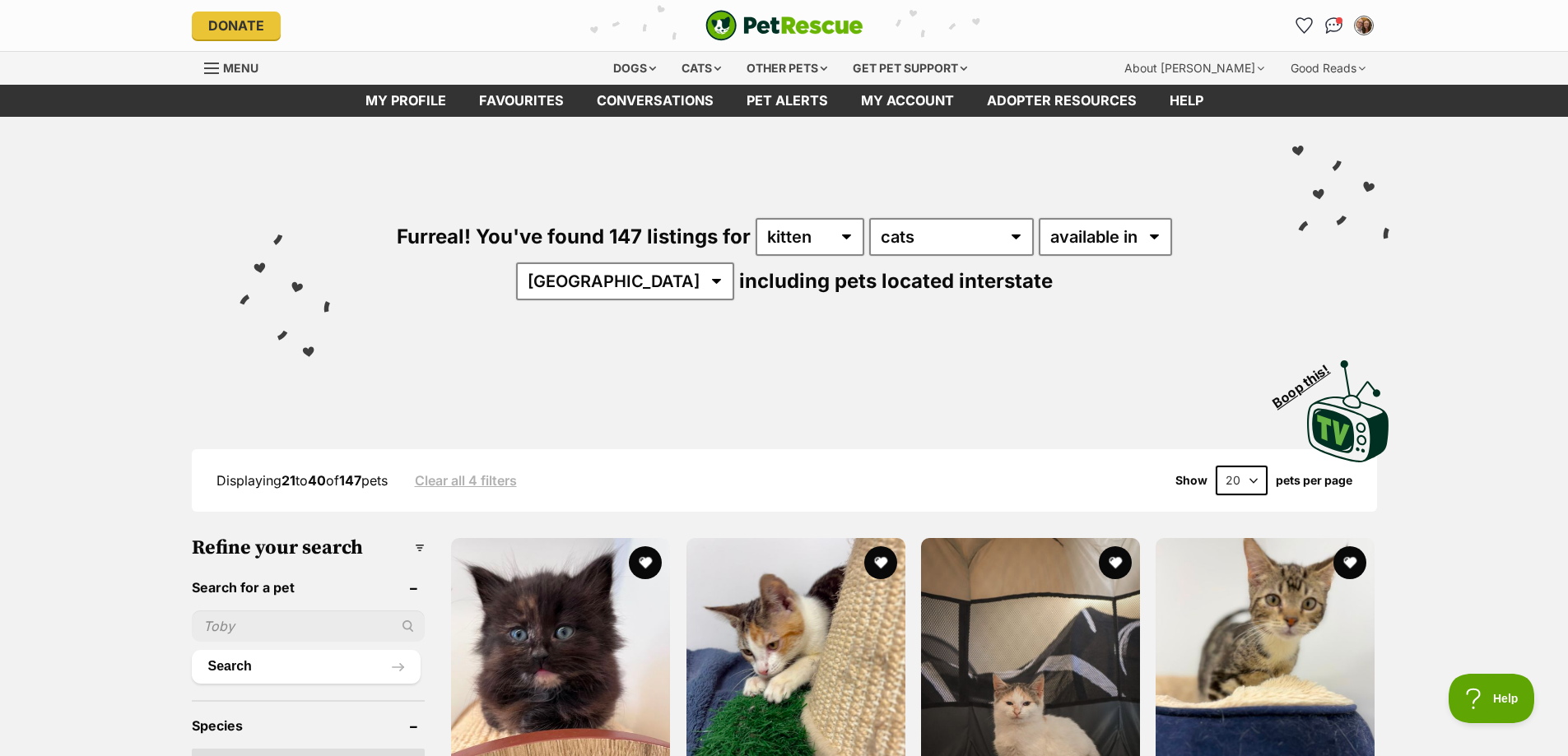
click at [133, 369] on div "Visit PetRescue TV (external site) Boop this!" at bounding box center [784, 405] width 1518 height 120
